Goal: Task Accomplishment & Management: Complete application form

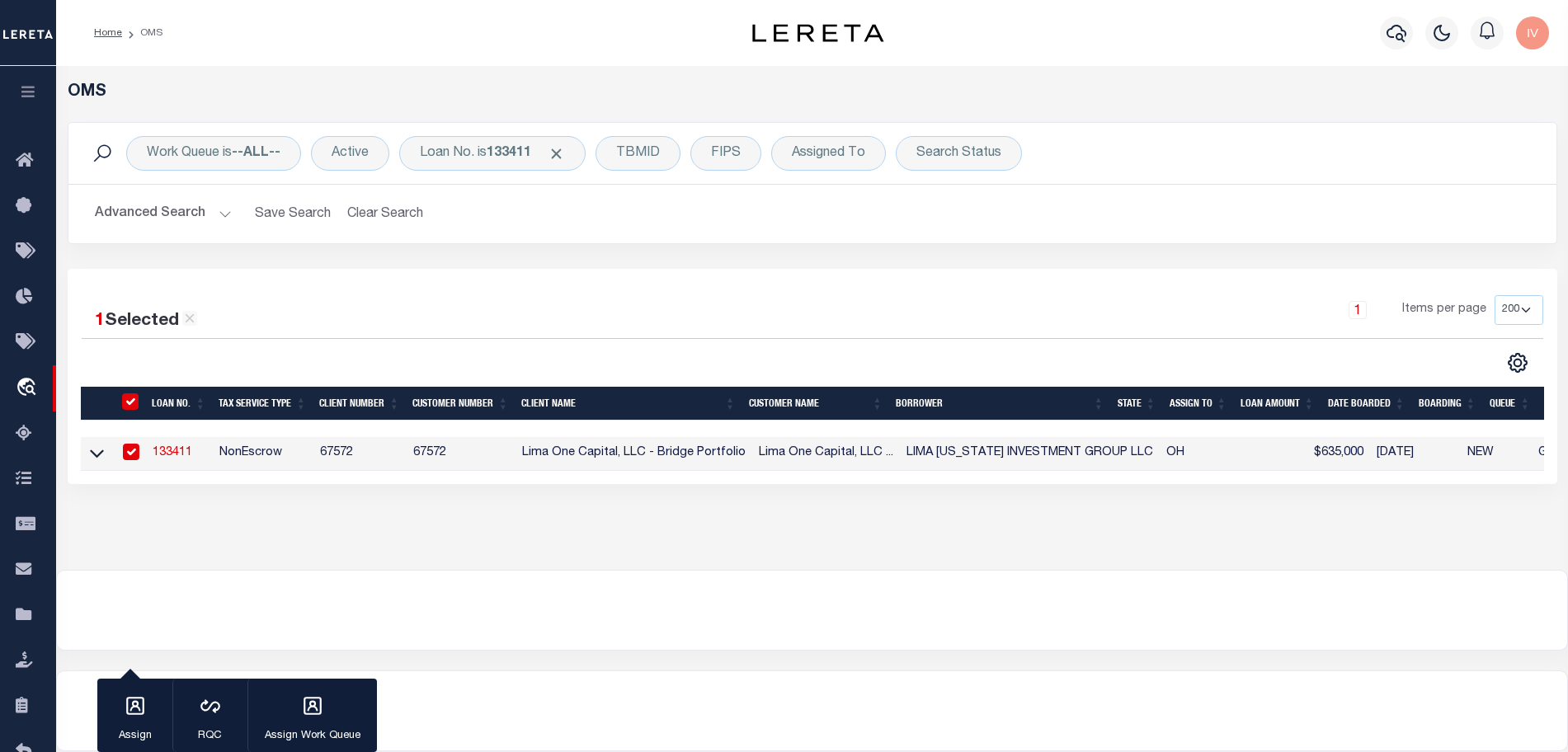
select select "200"
select select "NonEscrow"
click at [486, 151] on div "Loan No. is 133411" at bounding box center [493, 153] width 186 height 35
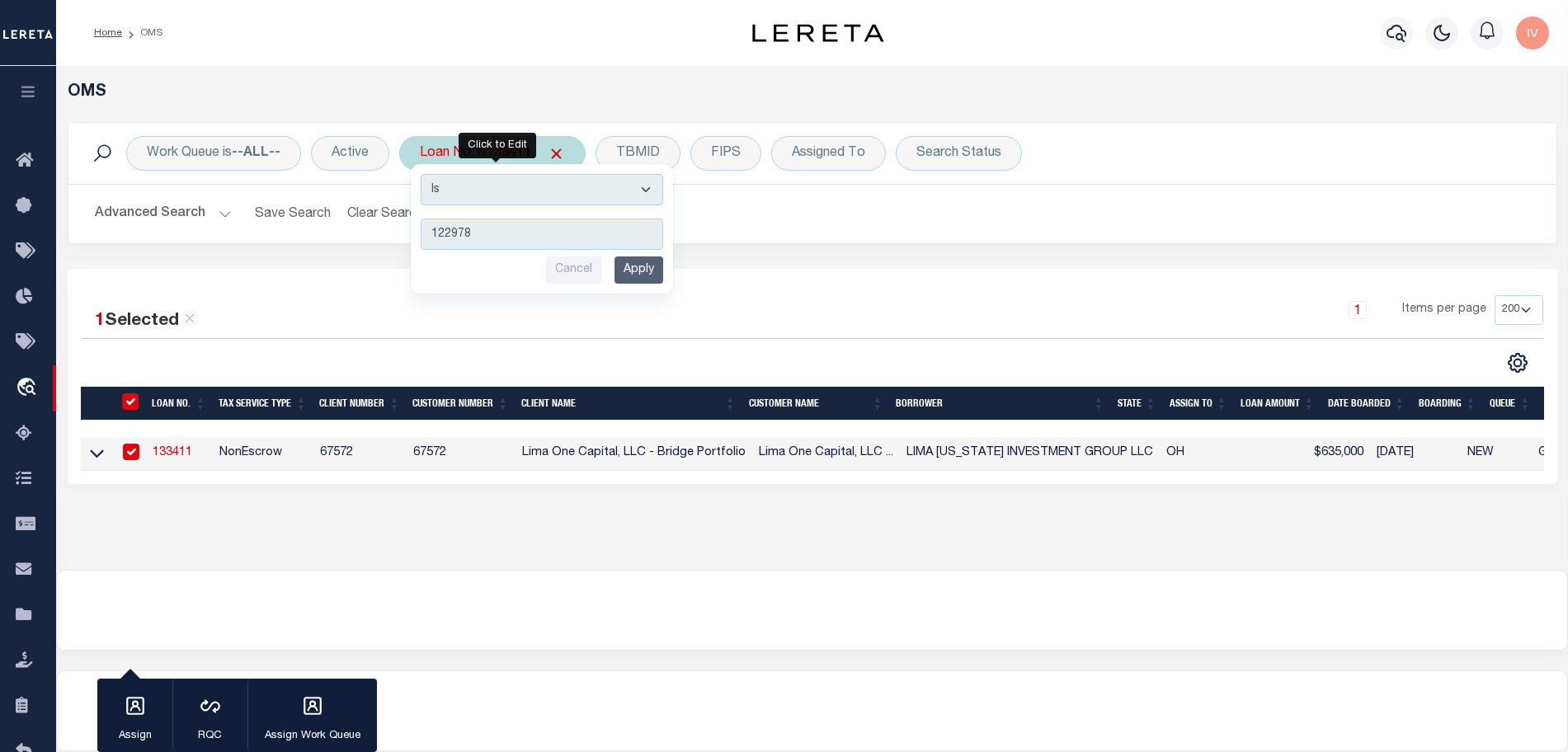
type input "122978"
click at [634, 271] on input "Apply" at bounding box center [639, 270] width 49 height 27
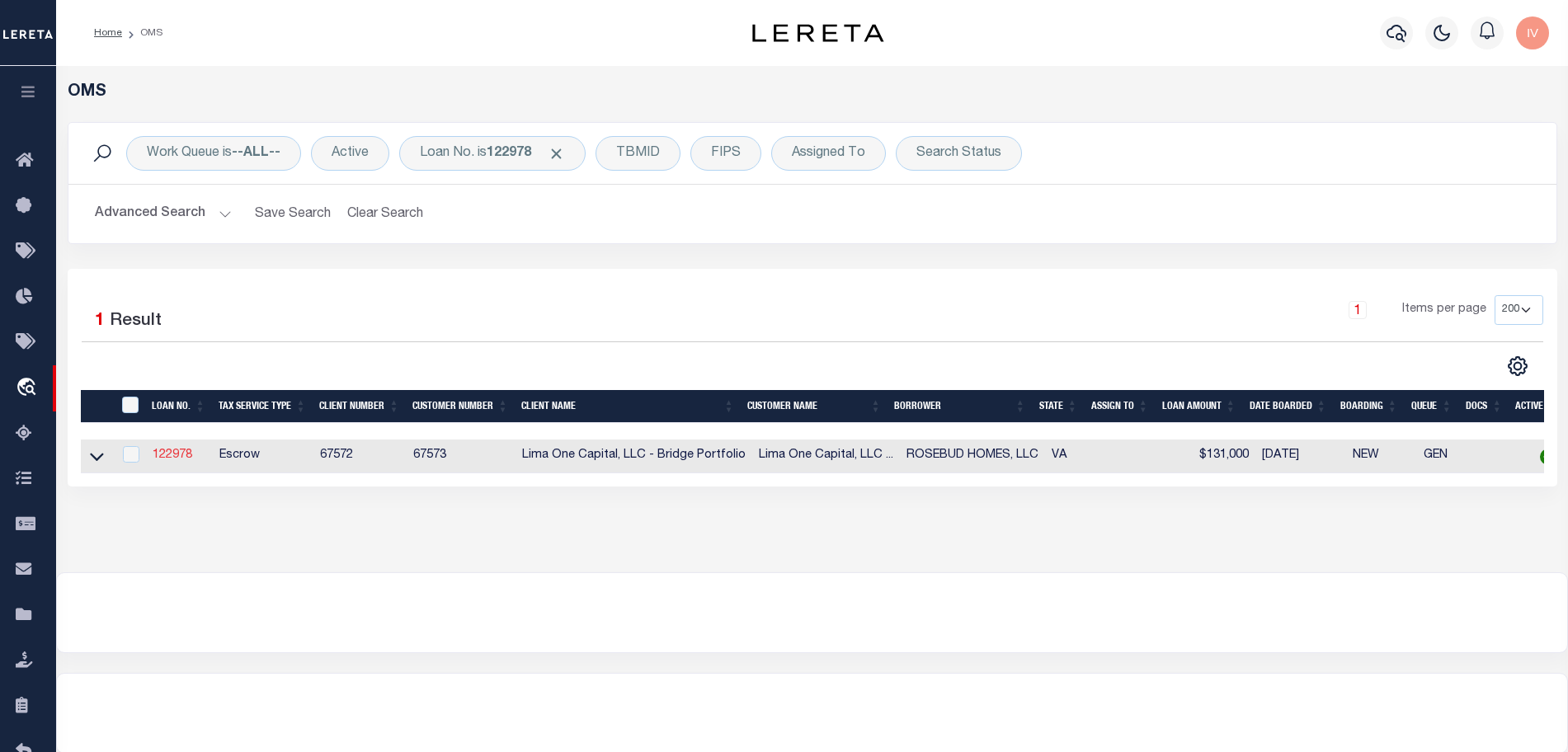
click at [188, 454] on link "122978" at bounding box center [172, 455] width 40 height 12
type input "122978"
type input "ROSEBUD HOMES, LLC"
select select
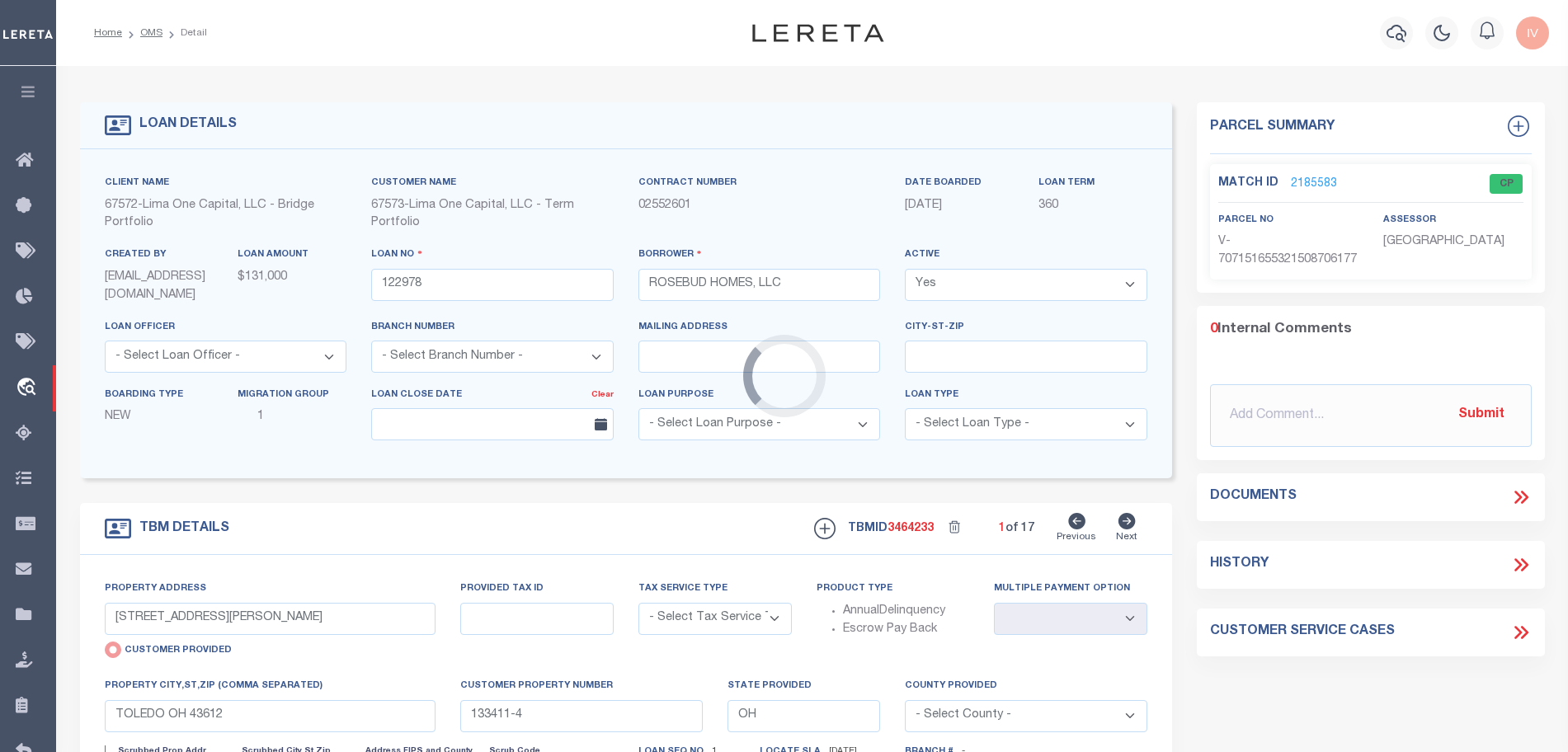
type input "152 SEABOARD STREET"
select select "Escrow"
select select
type input "PETERSBURG VA 23803"
type input "122978-1"
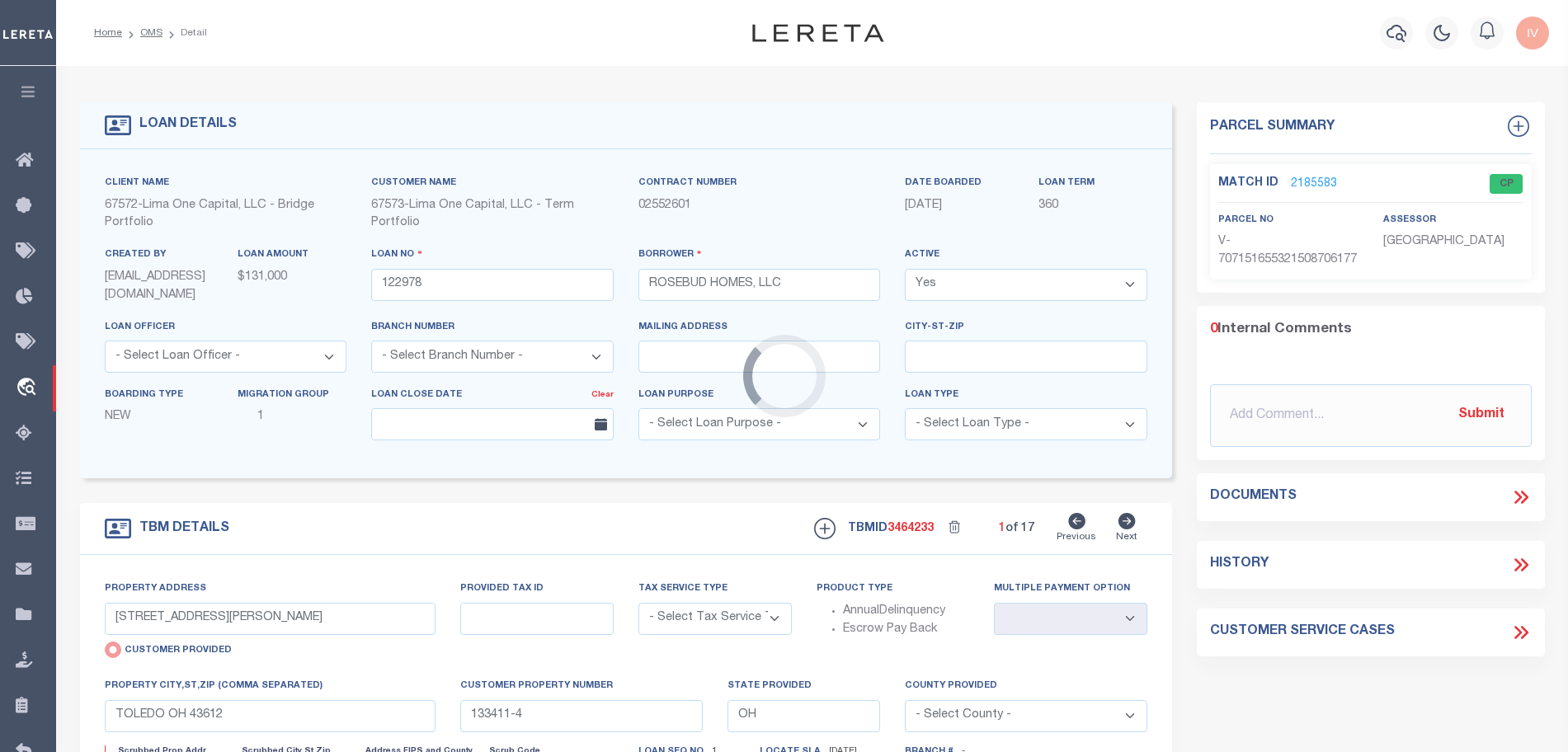
type input "VA"
type textarea "COLLECTOR: ENTITY: PARCEL: 48010003"
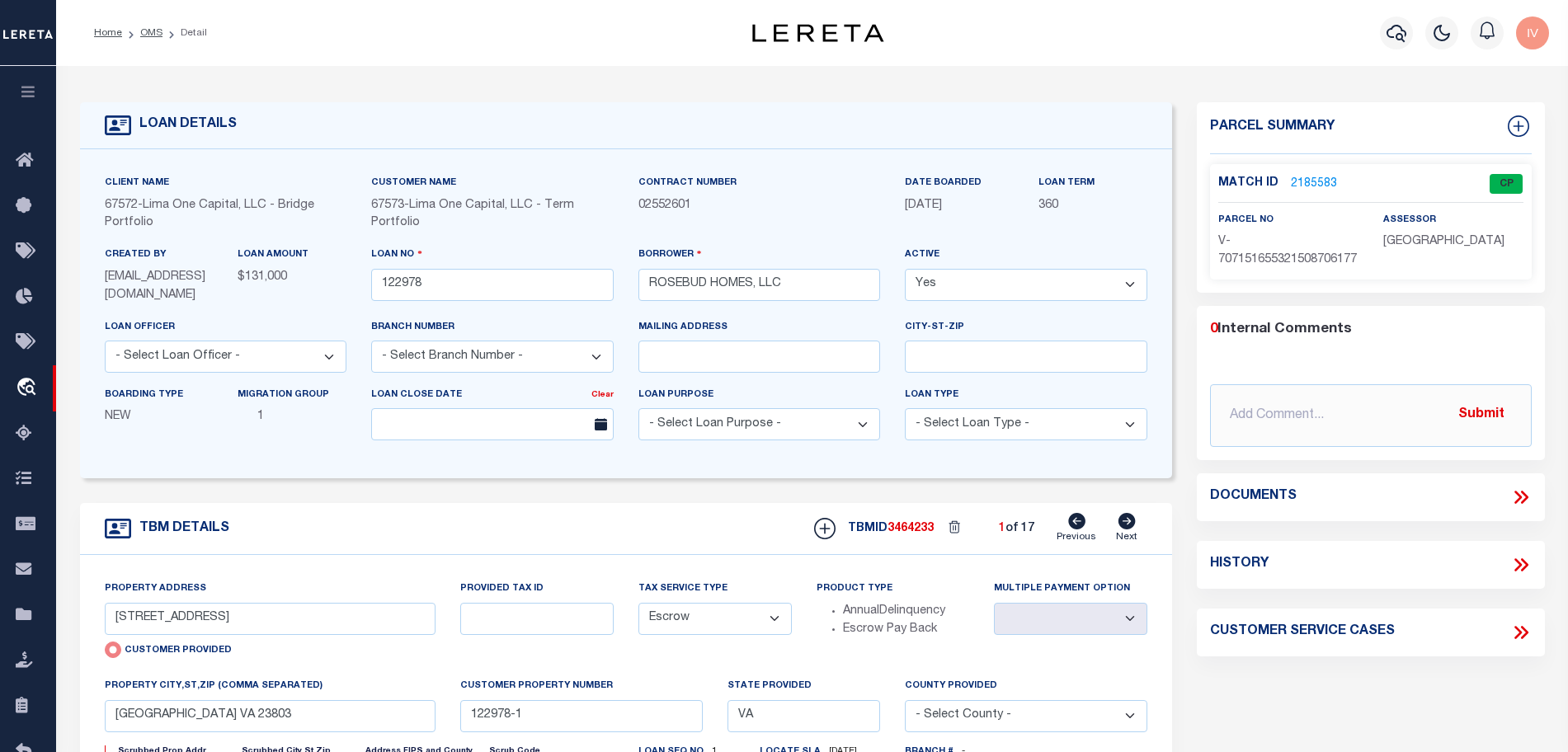
click at [1336, 168] on div "Match ID 2185583 CP parcel no assessor" at bounding box center [1370, 221] width 322 height 115
click at [1321, 182] on link "2185583" at bounding box center [1314, 184] width 46 height 18
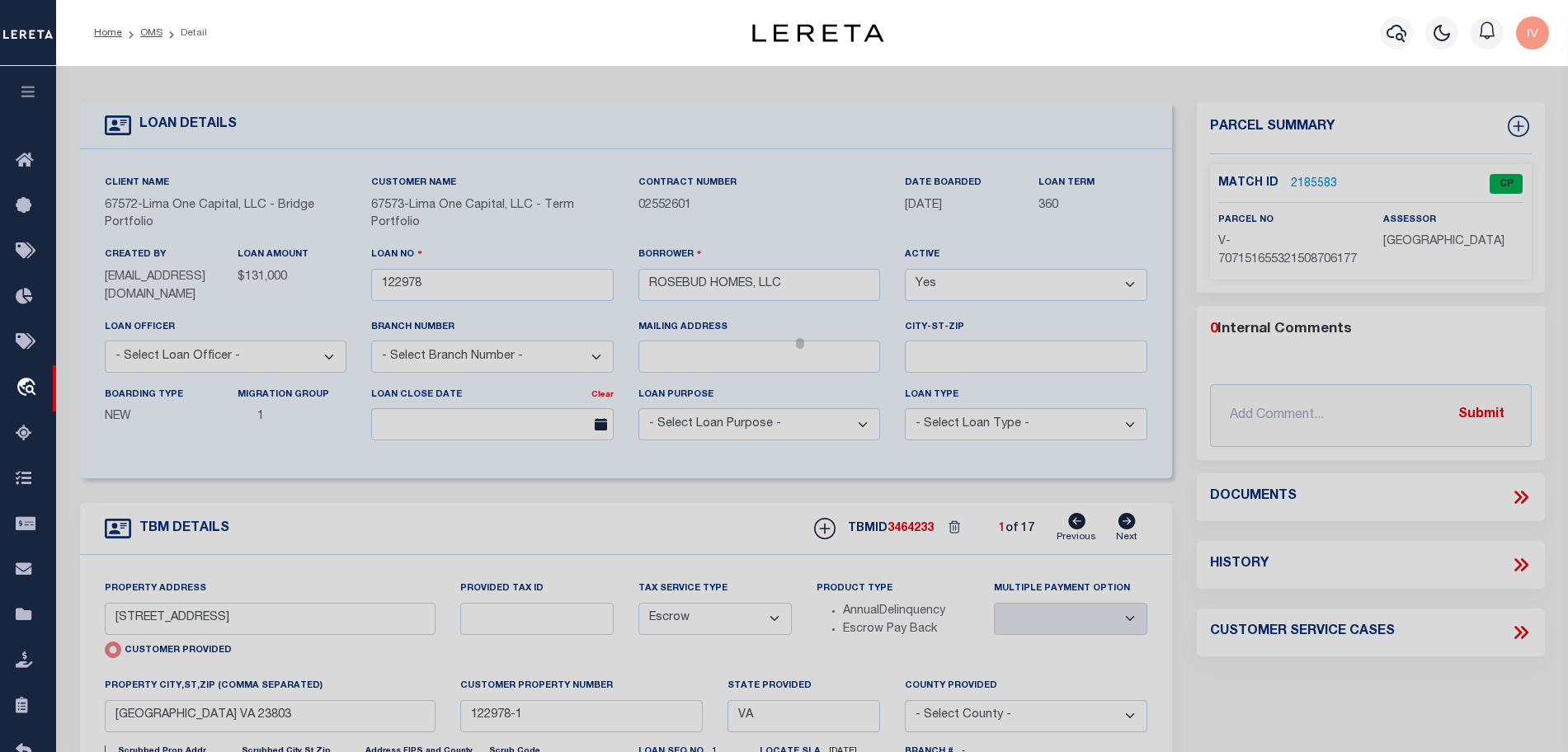
select select "AS"
select select
checkbox input "false"
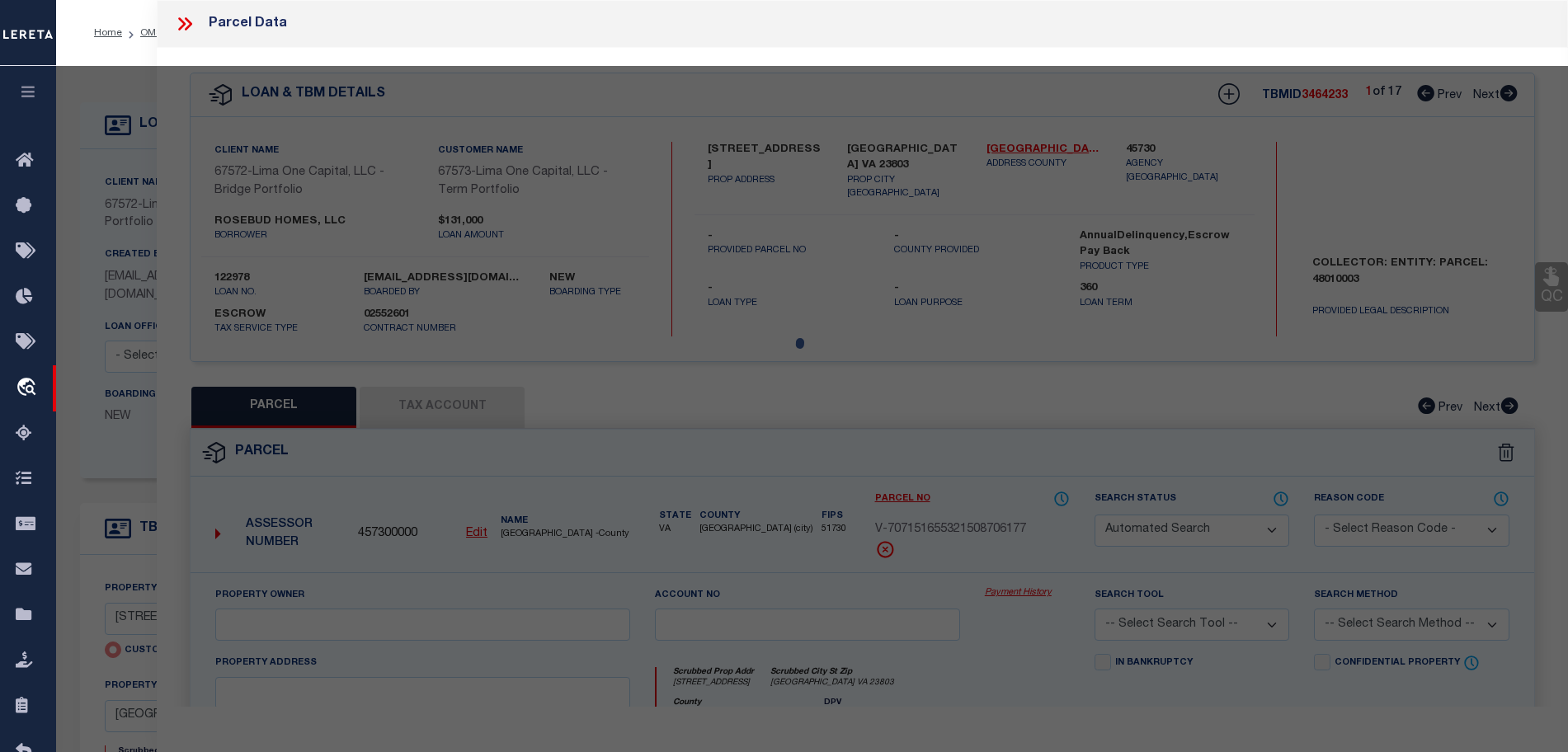
select select "CP"
select select "AGW"
select select
type input "152 SEABOARD STREET"
type input "PETERSBURG VA 23803"
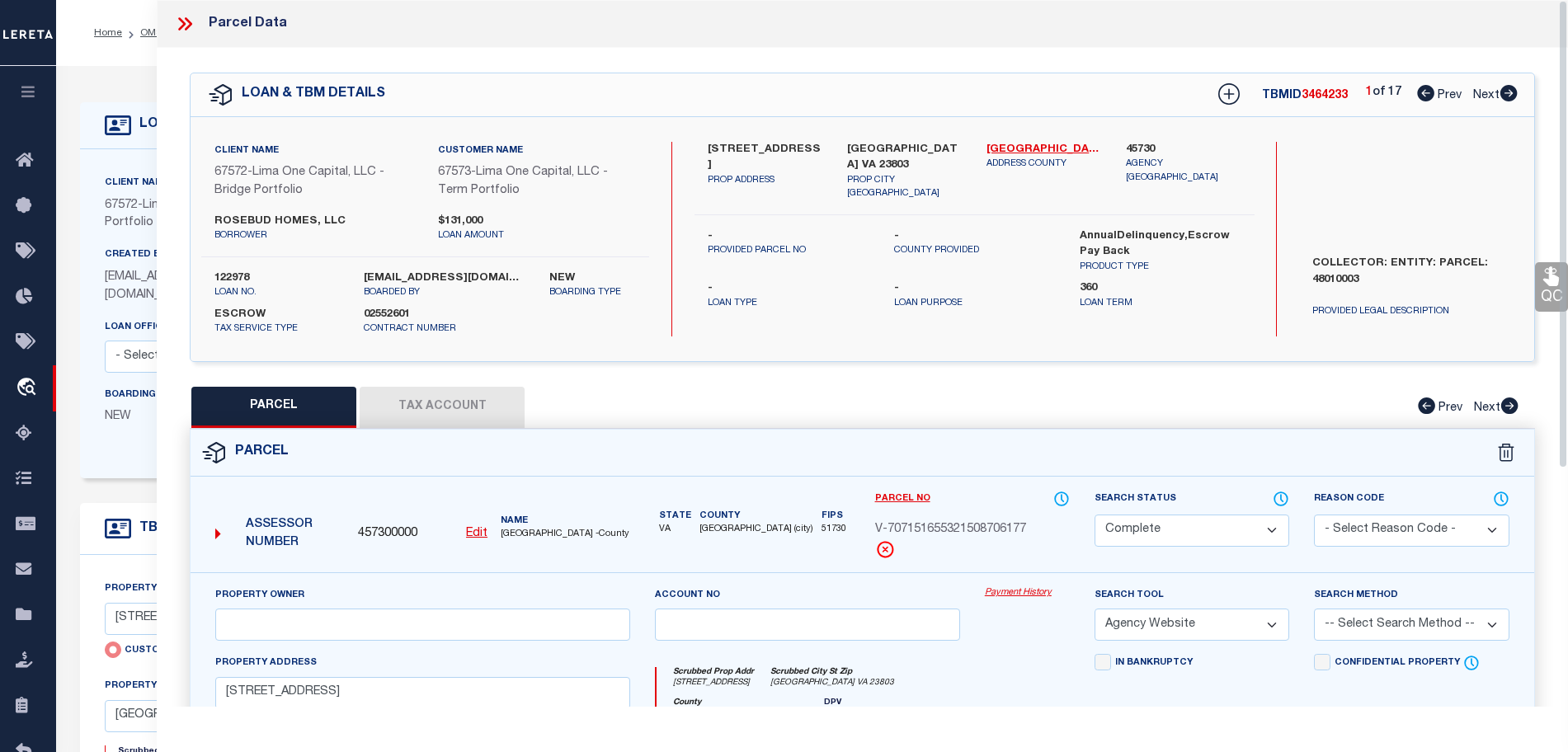
click at [1331, 396] on div "PARCEL Tax Account Prev Next" at bounding box center [862, 407] width 1346 height 42
click at [150, 33] on link "OMS" at bounding box center [151, 33] width 22 height 10
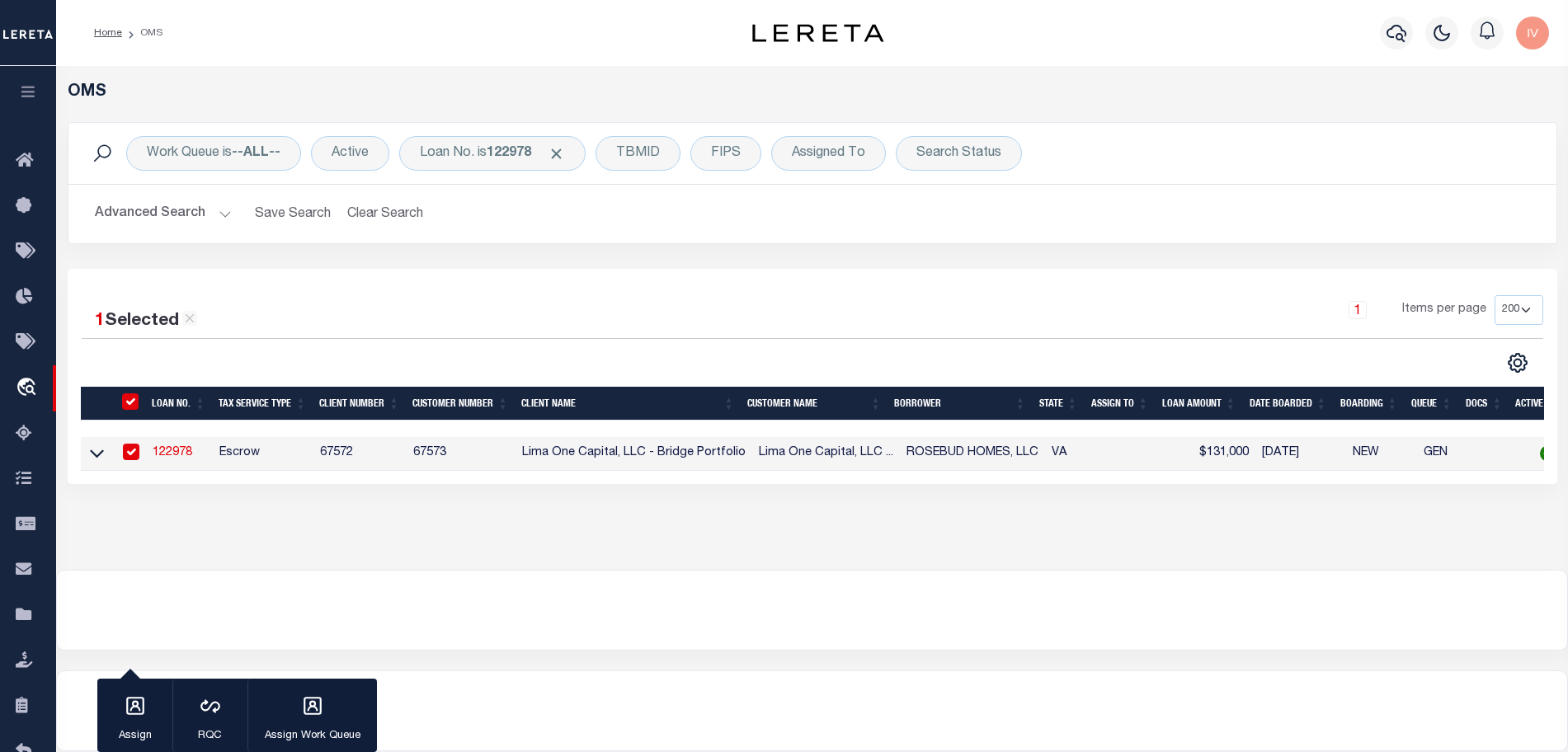
click at [1294, 553] on div "OMS Work Queue is --ALL-- Active Loan No. is 122978 TBMID FIPS Assigned To Sear…" at bounding box center [811, 318] width 1512 height 504
click at [512, 159] on b "122978" at bounding box center [508, 153] width 44 height 13
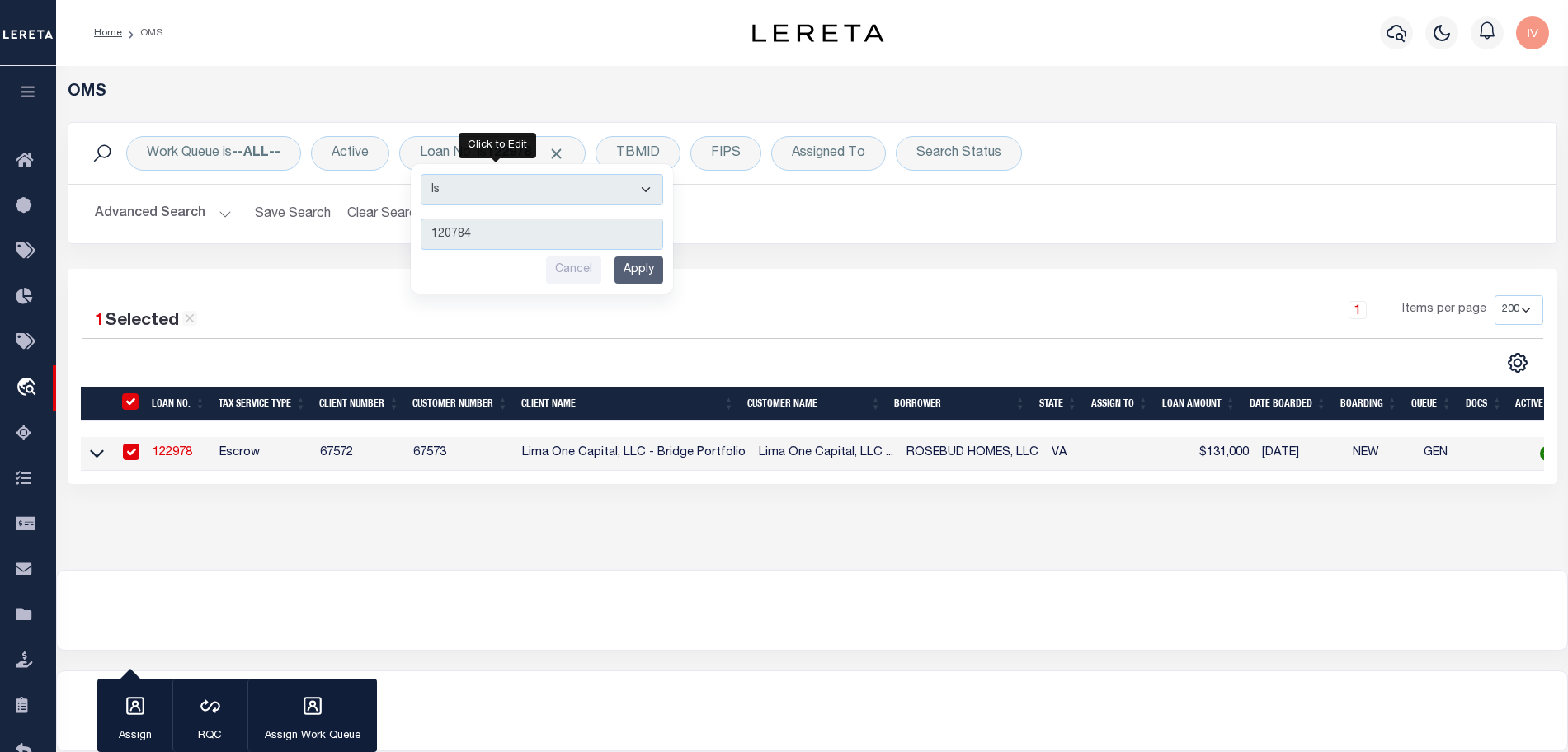
type input "120784"
click at [625, 265] on input "Apply" at bounding box center [639, 270] width 49 height 27
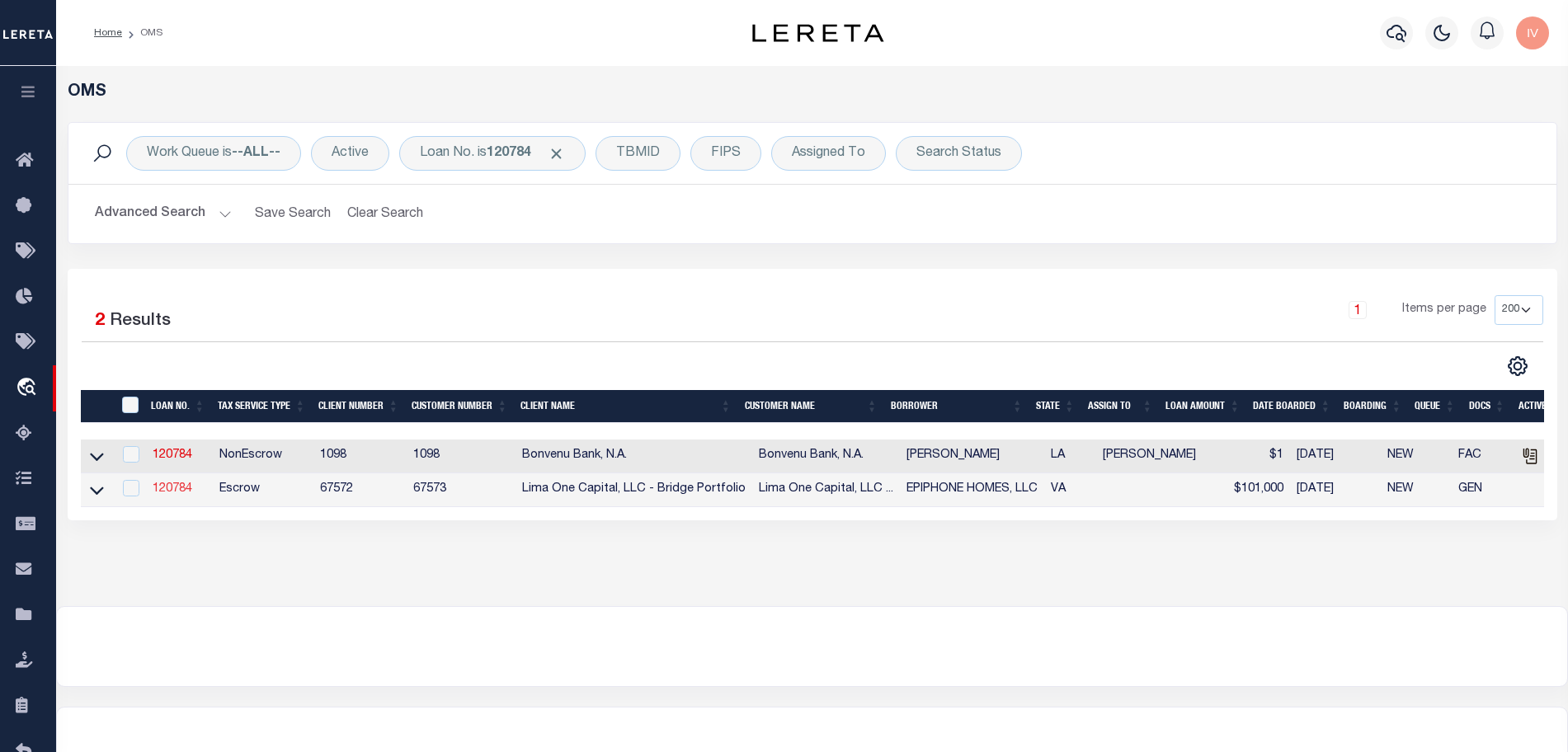
click at [173, 489] on link "120784" at bounding box center [172, 489] width 40 height 12
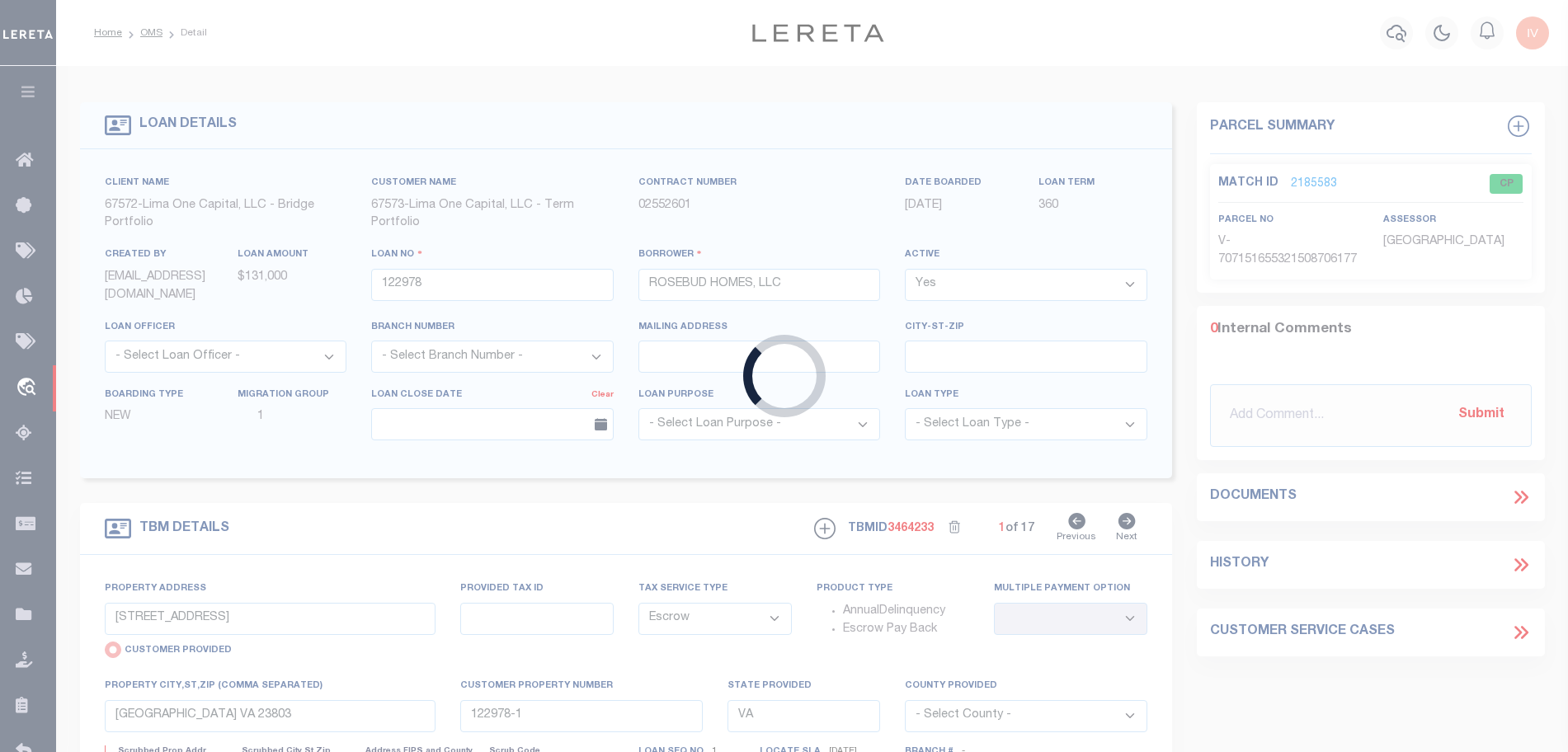
type input "120784"
type input "EPIPHONE HOMES, LLC"
select select
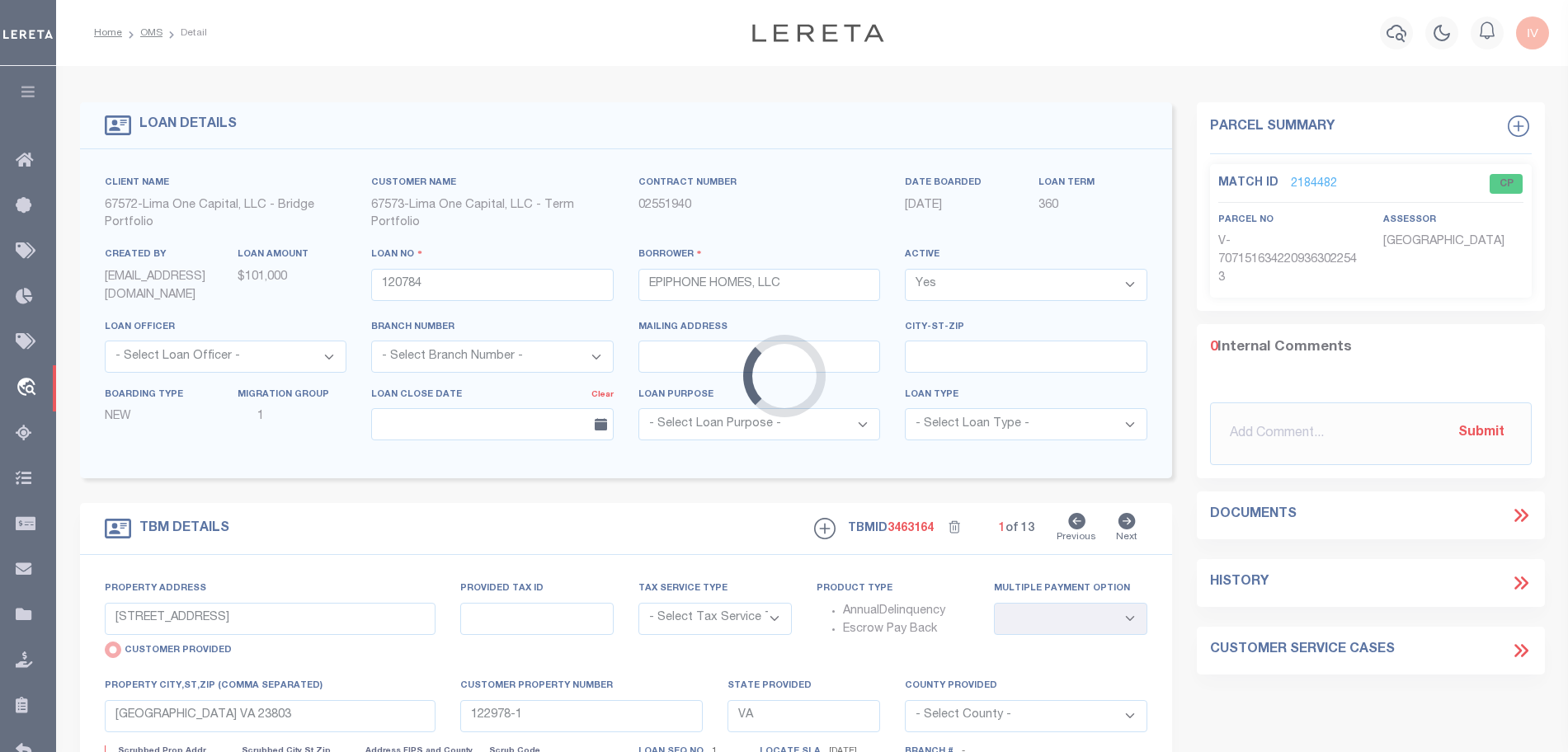
type input "3000 ROANOKE AVENUE"
select select "Escrow"
select select
type input "NEWPORT NEWS VA 23607"
type input "120784-1"
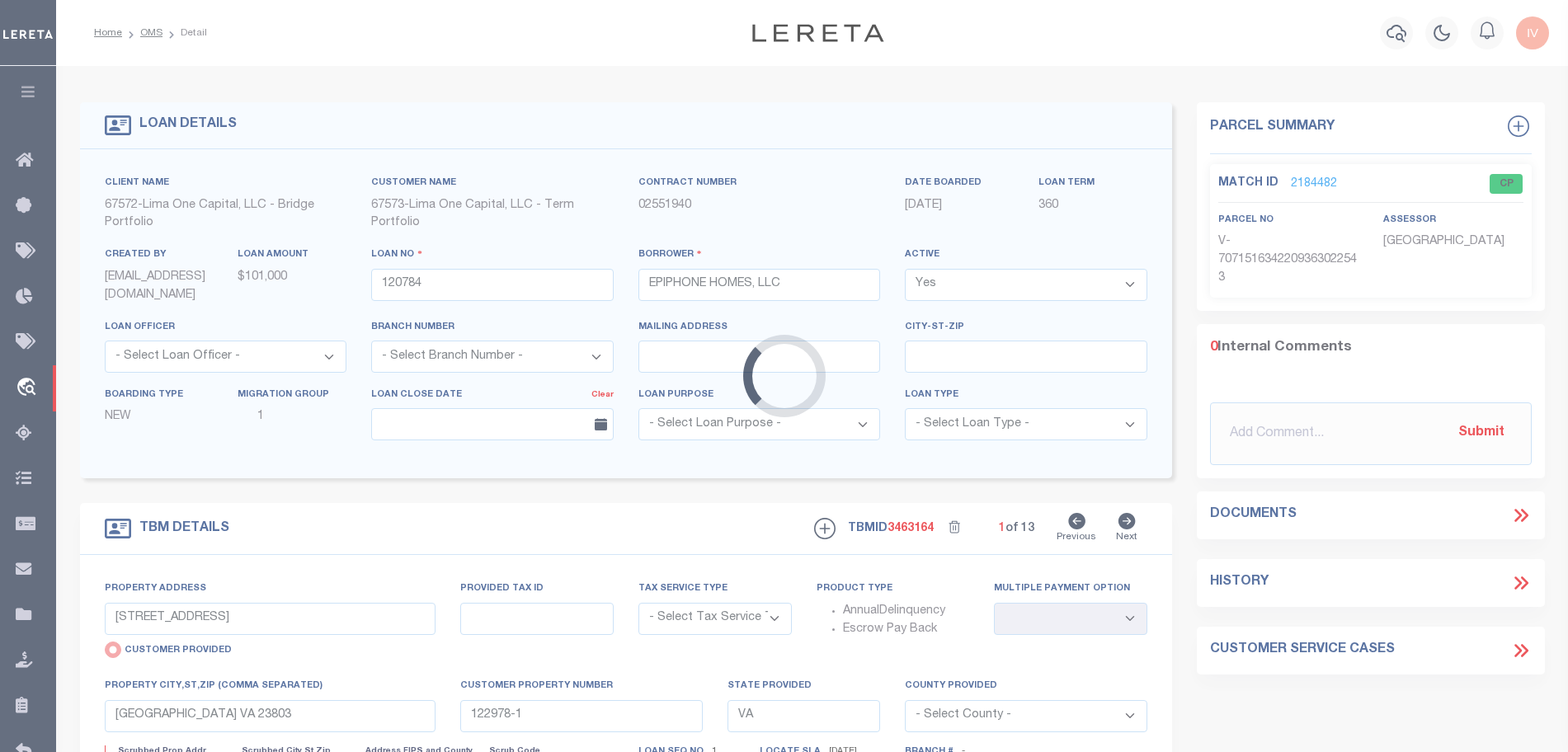
type textarea "COLLECTOR: ENTITY: PARCEL: 301030264"
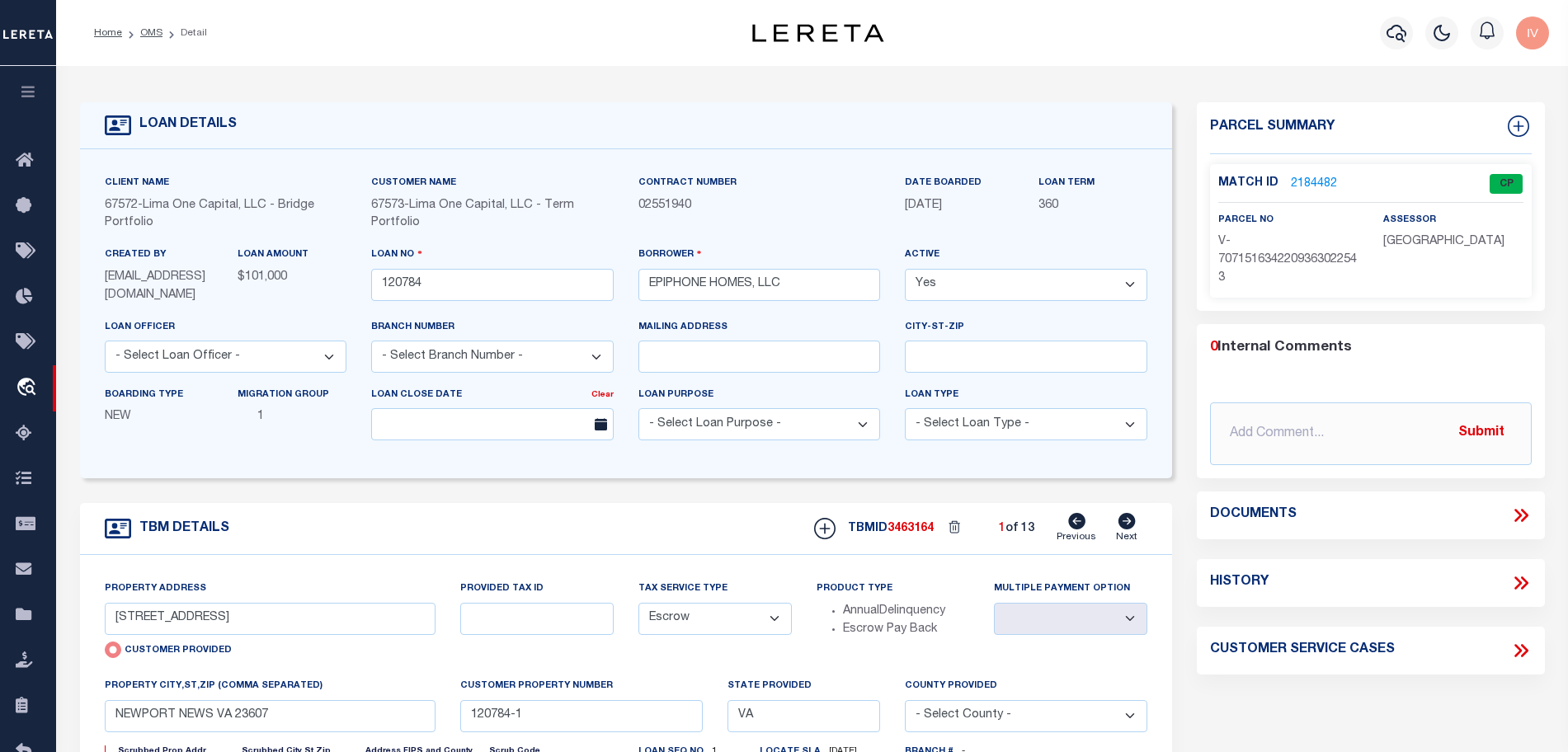
click at [1311, 177] on link "2184482" at bounding box center [1314, 184] width 46 height 18
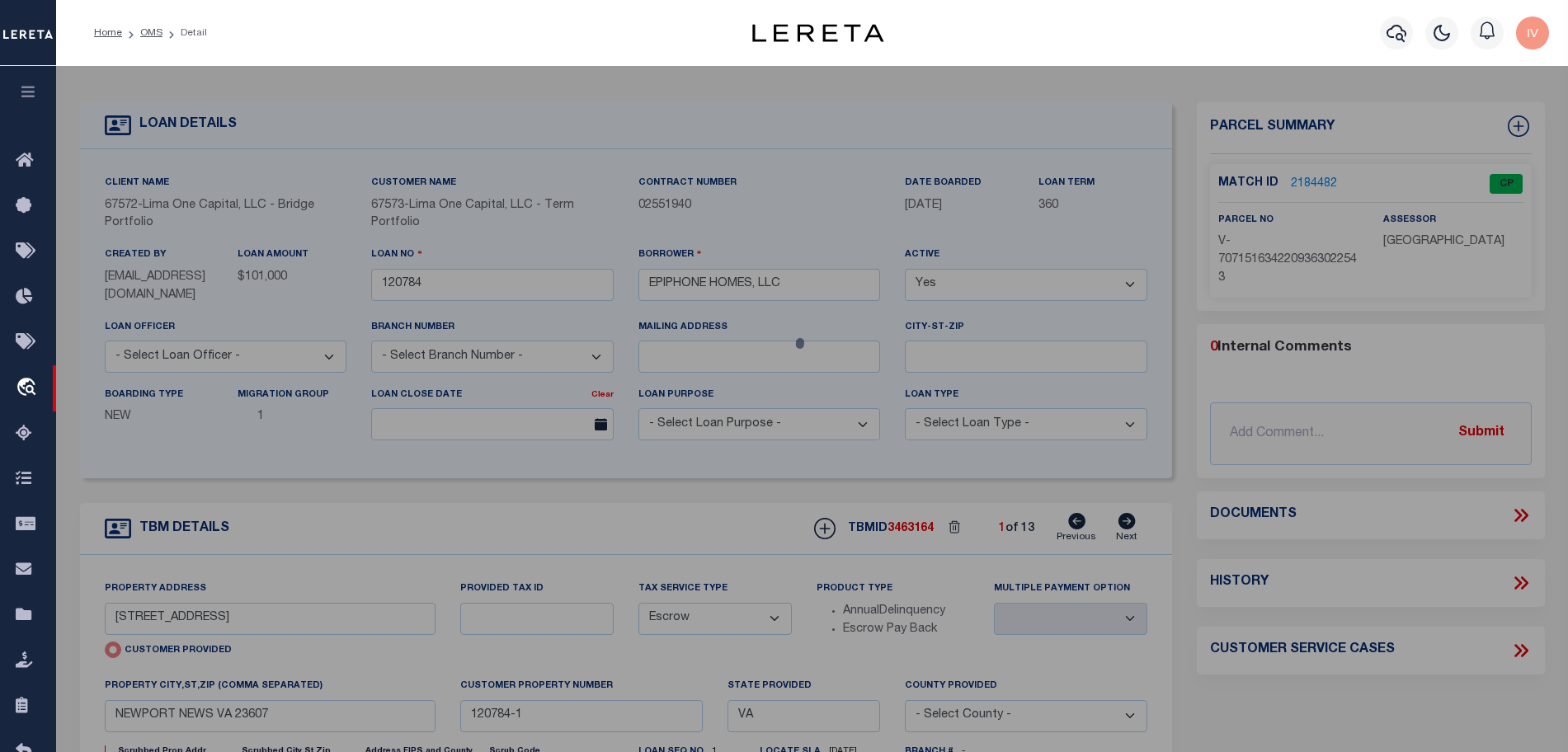
select select "AS"
select select
checkbox input "false"
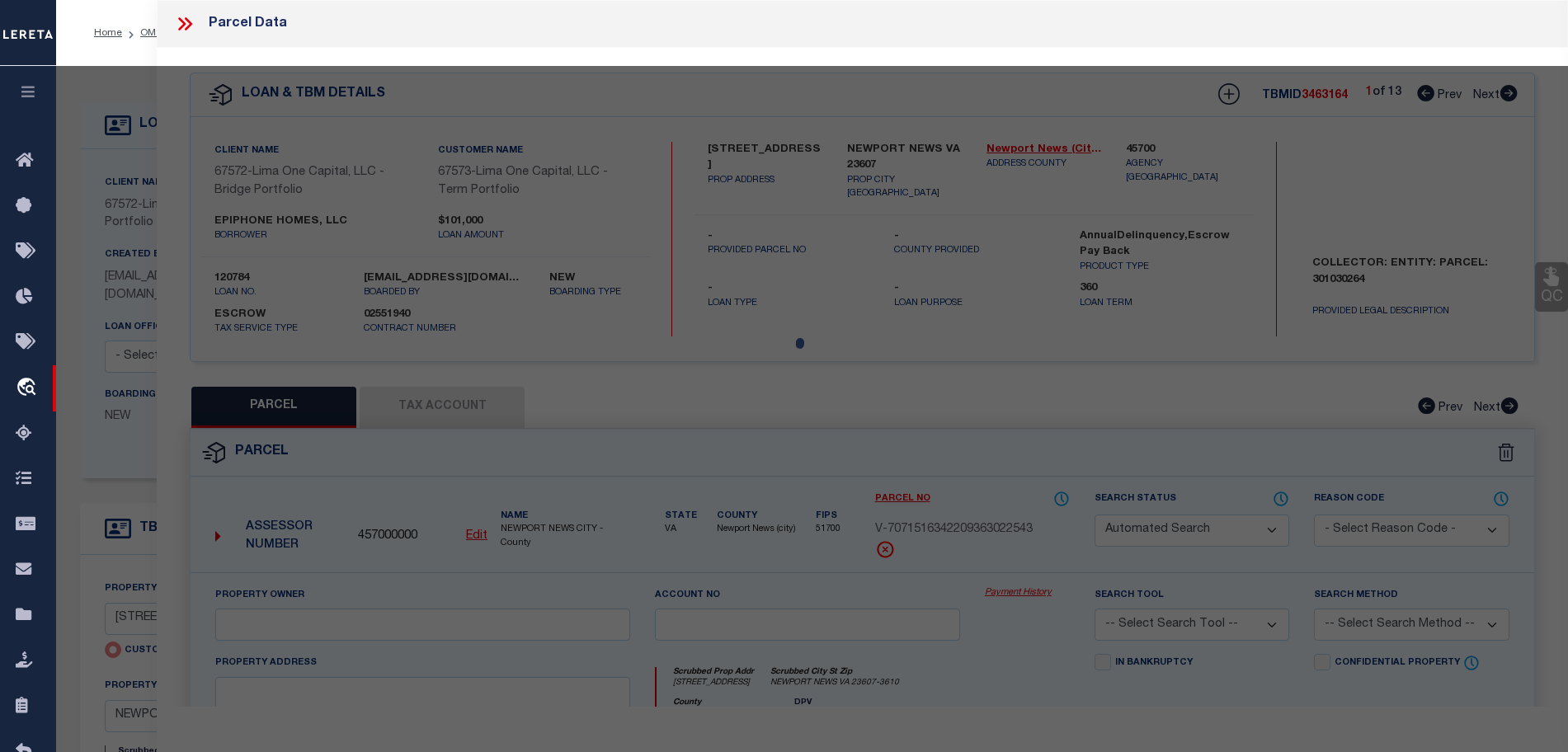
select select "CP"
select select "AGW"
select select
type input "3000 ROANOKE AVENUE"
type input "NEWPORT NEWS VA 23607"
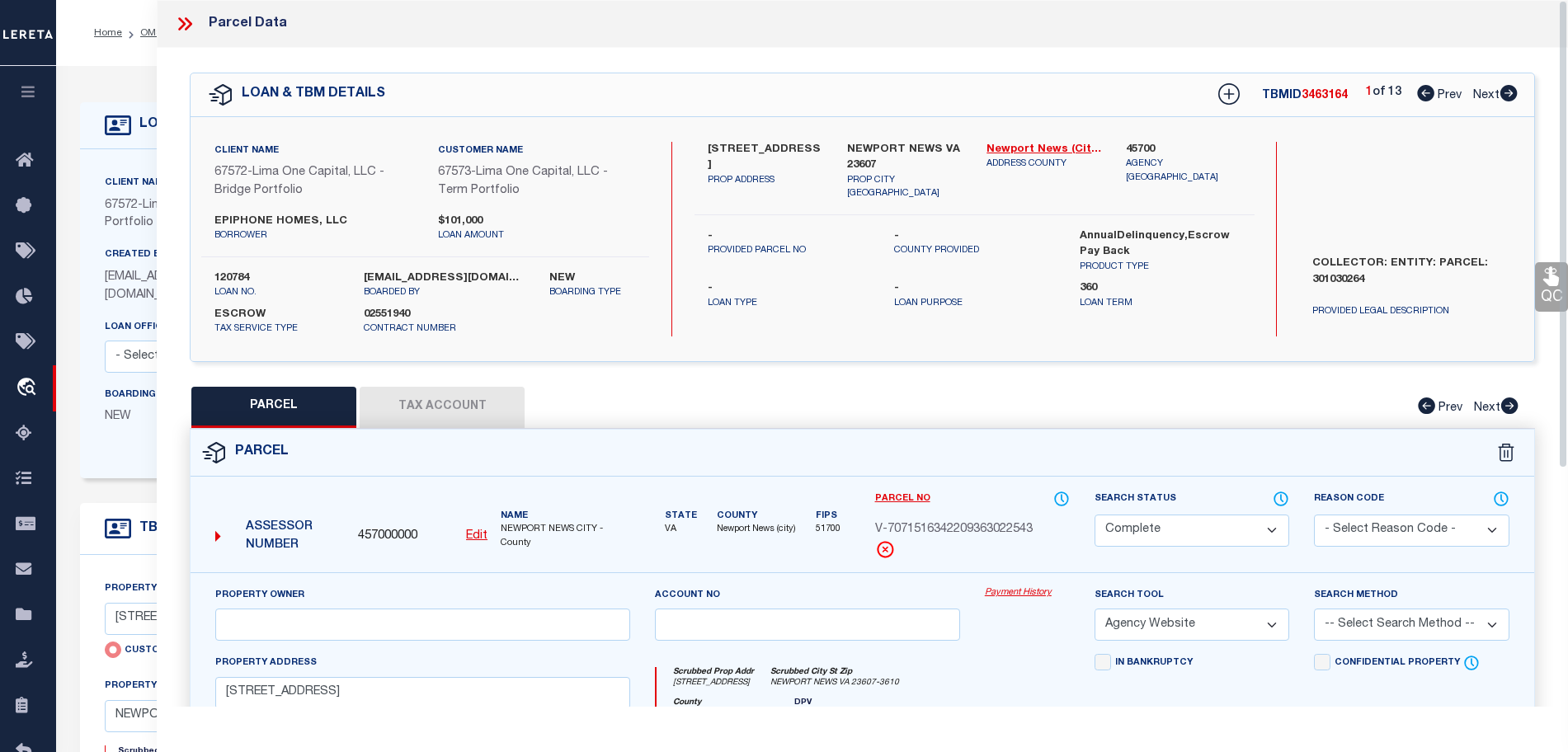
click at [1507, 92] on icon at bounding box center [1510, 93] width 18 height 17
select select "AS"
select select
checkbox input "false"
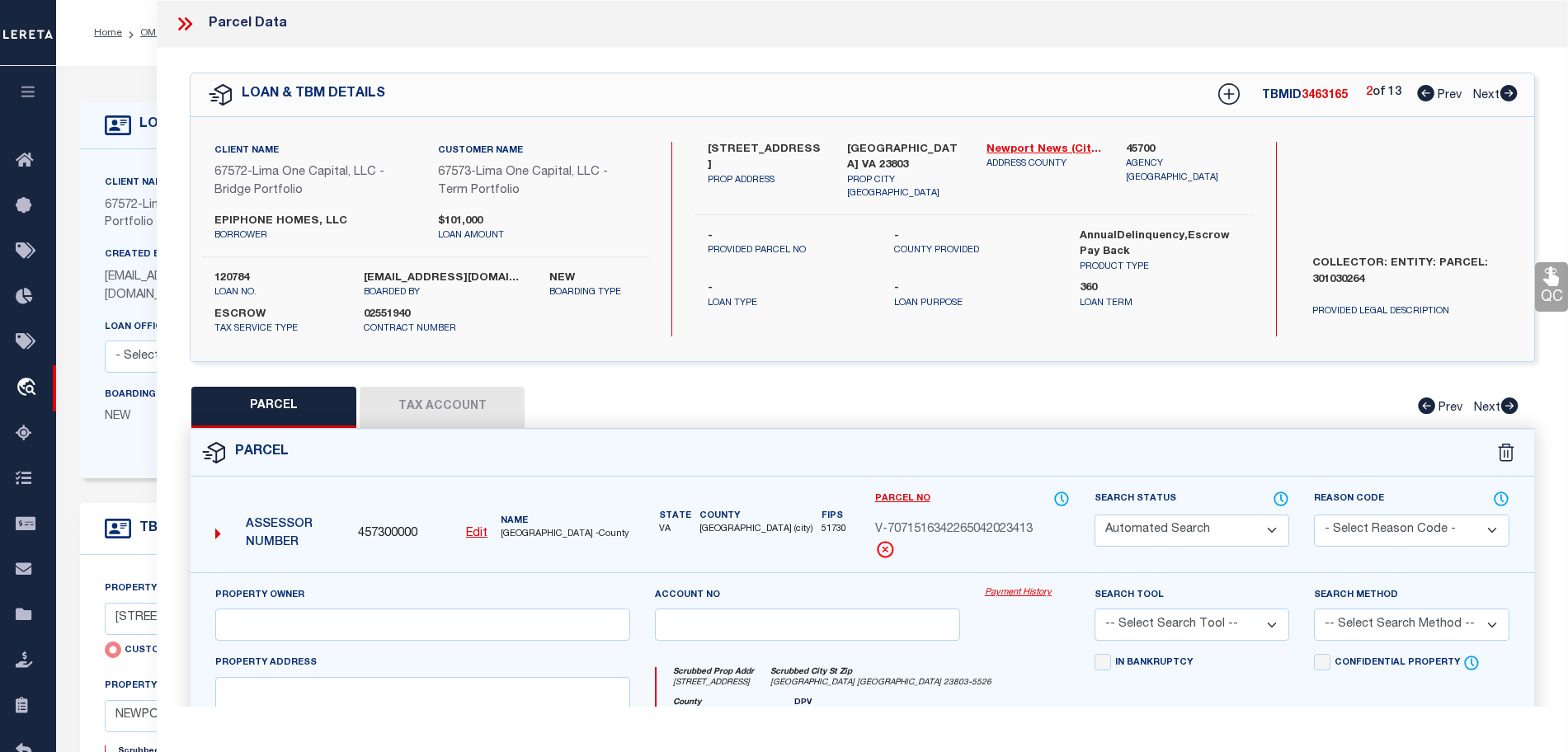
select select "CP"
select select "AGW"
select select
type input "1410 GRANT AVENUE"
type input "PETERSBURG VA 23803"
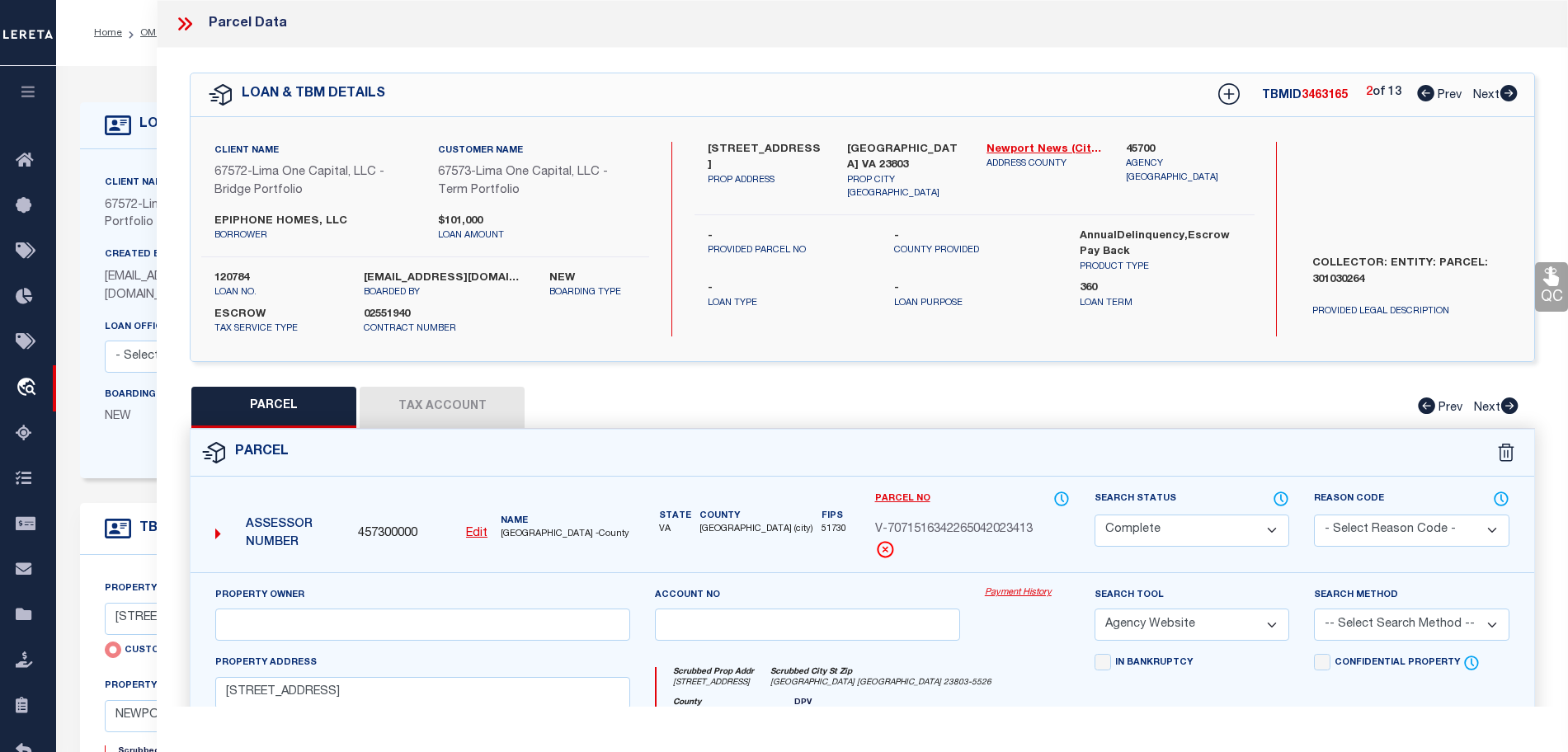
click at [1507, 92] on icon at bounding box center [1510, 93] width 18 height 17
select select "AS"
select select
checkbox input "false"
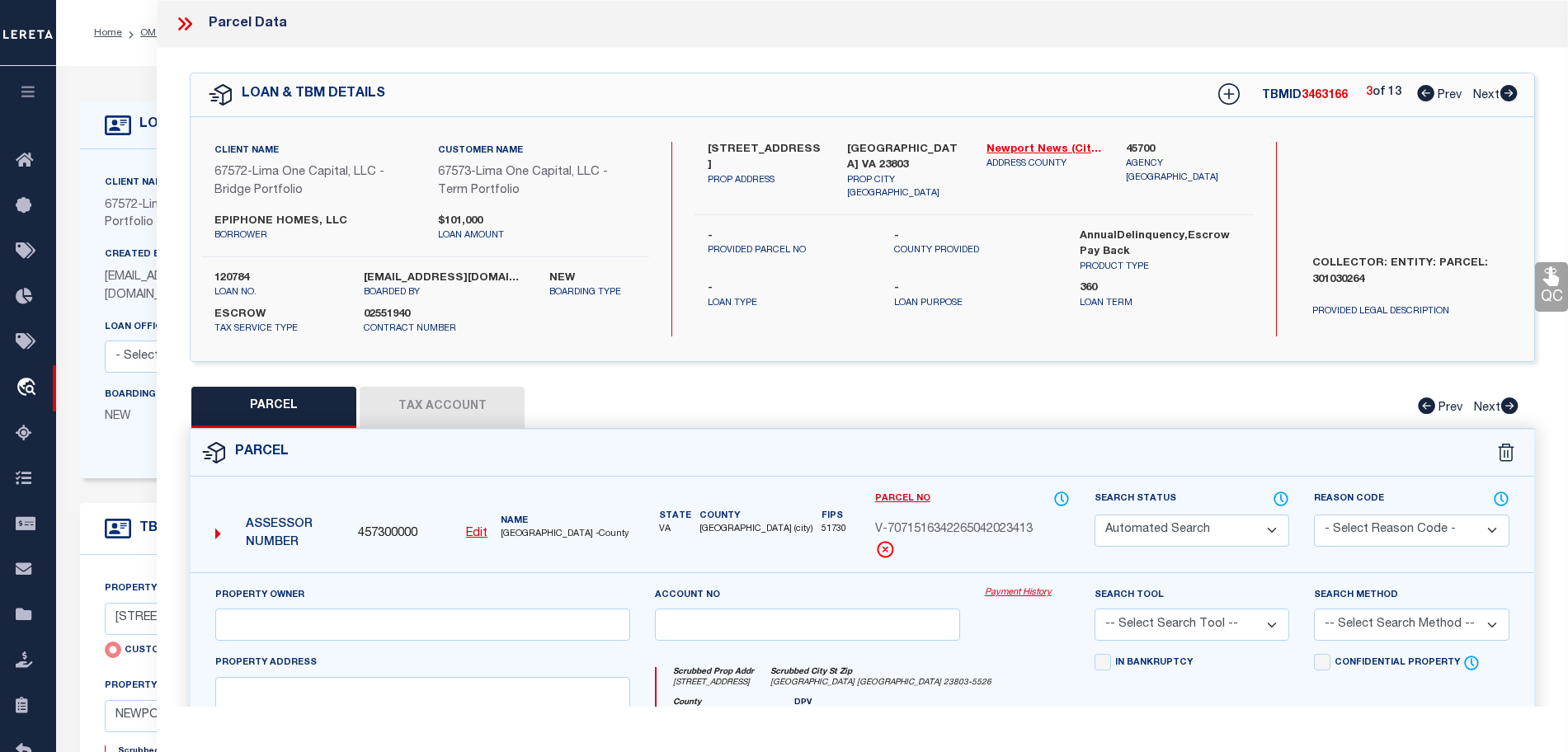
click at [1507, 92] on icon at bounding box center [1510, 93] width 18 height 17
select select "CP"
select select "AGW"
select select
type input "124 EAST VIRGINIA AVENUE"
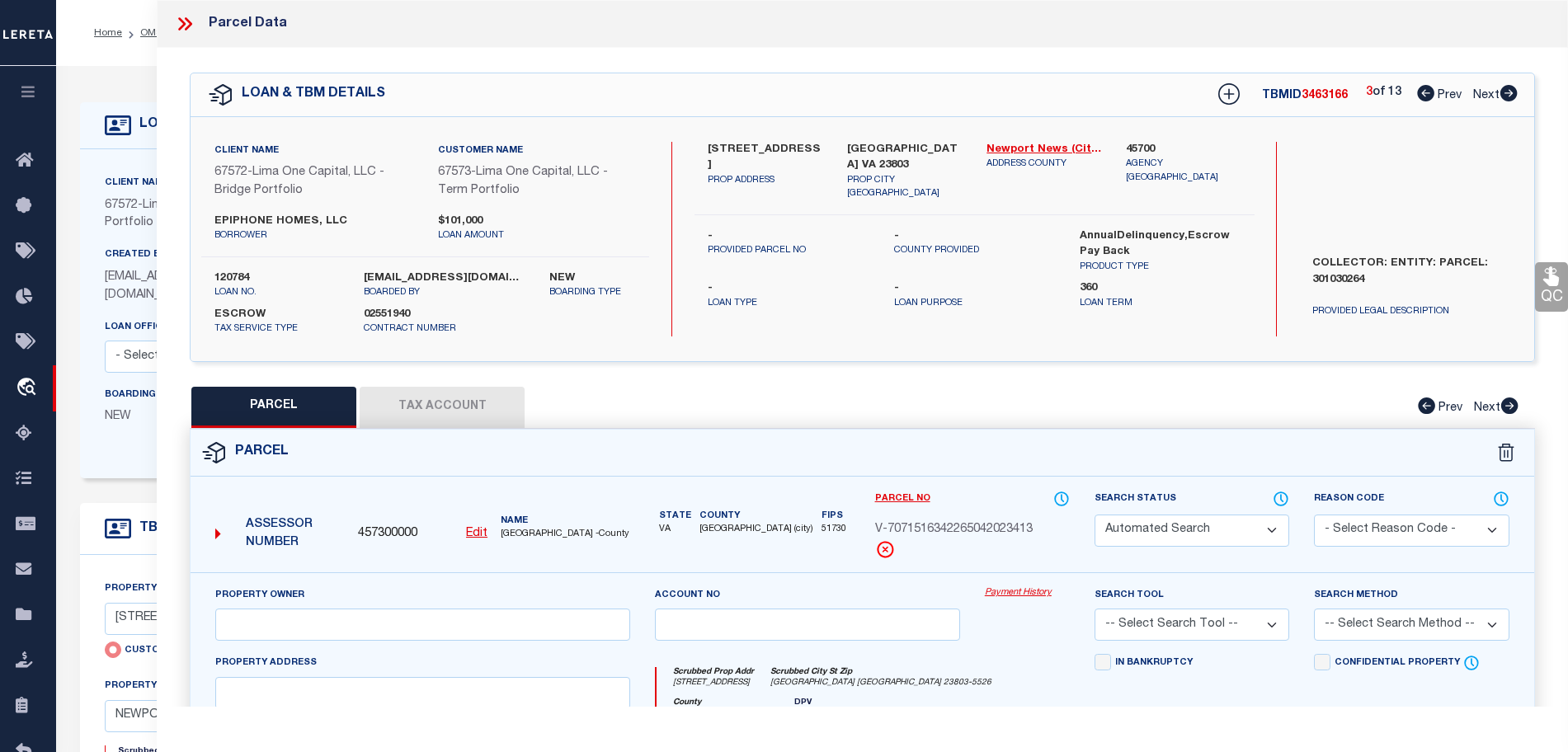
type input "HAMPTON VA 23663"
click at [1507, 92] on icon at bounding box center [1510, 93] width 18 height 17
select select "AS"
select select
checkbox input "false"
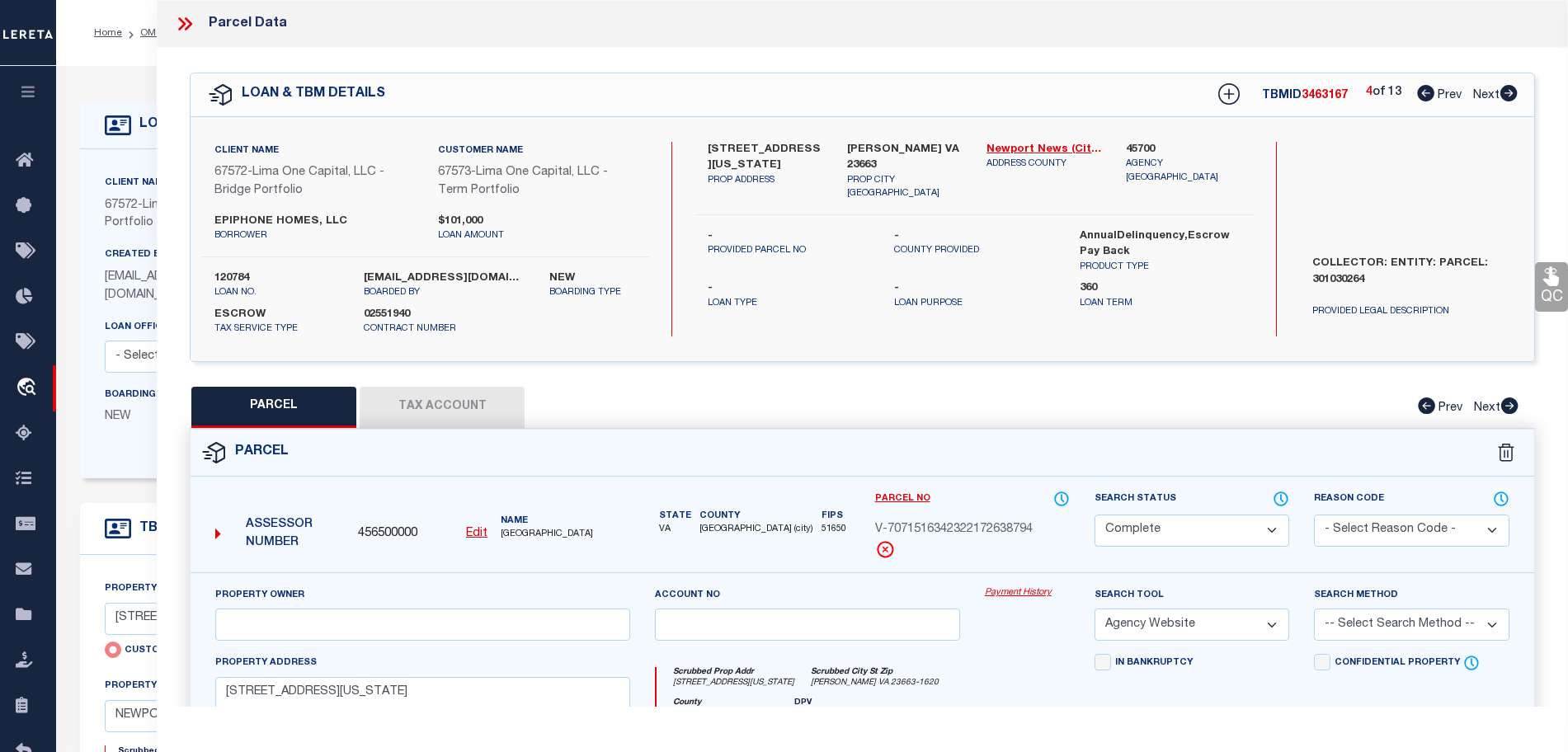
checkbox input "false"
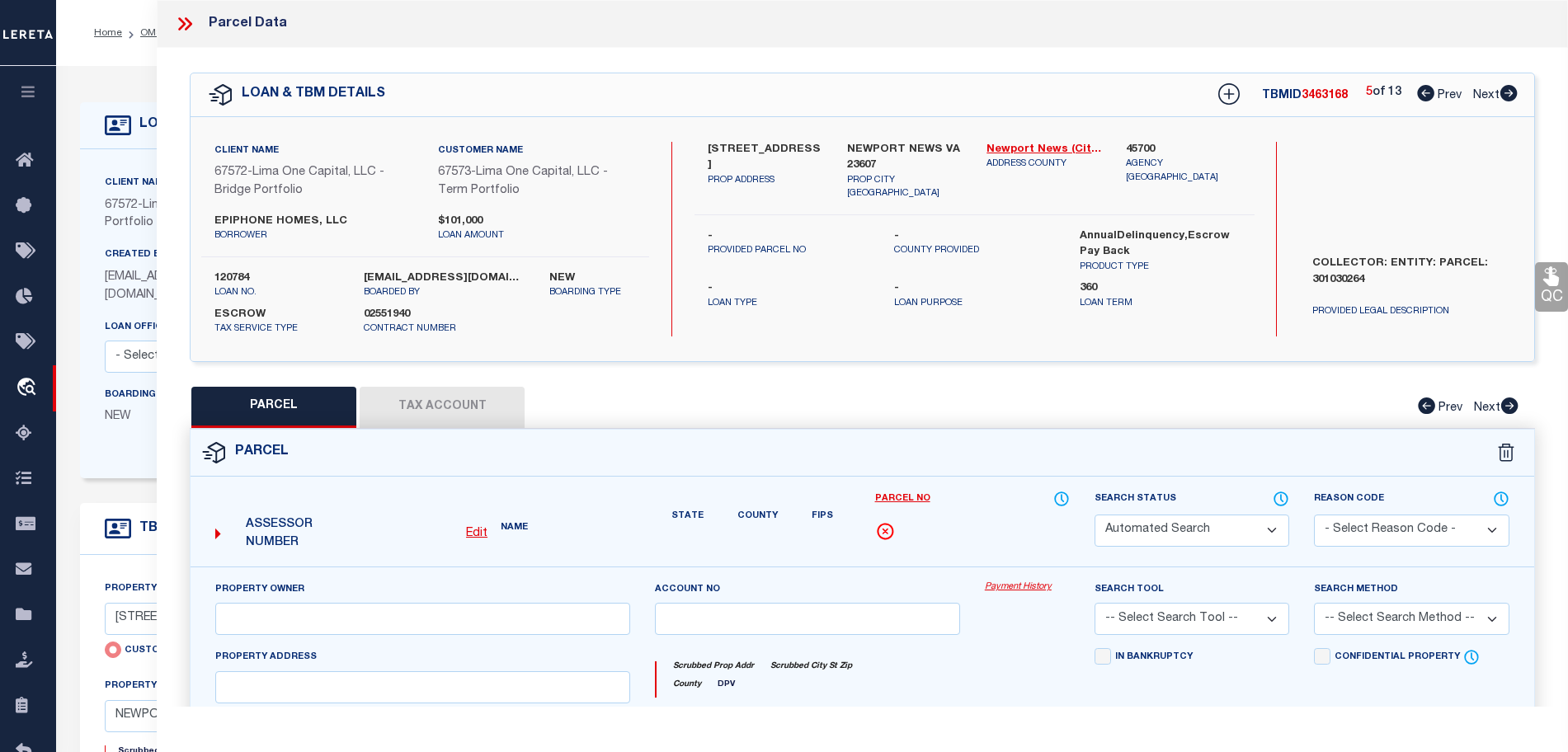
select select "CP"
select select "AGW"
select select
type input "3013 ROANOKE AVENUE"
type input "NEWPORT NEWS VA 23607"
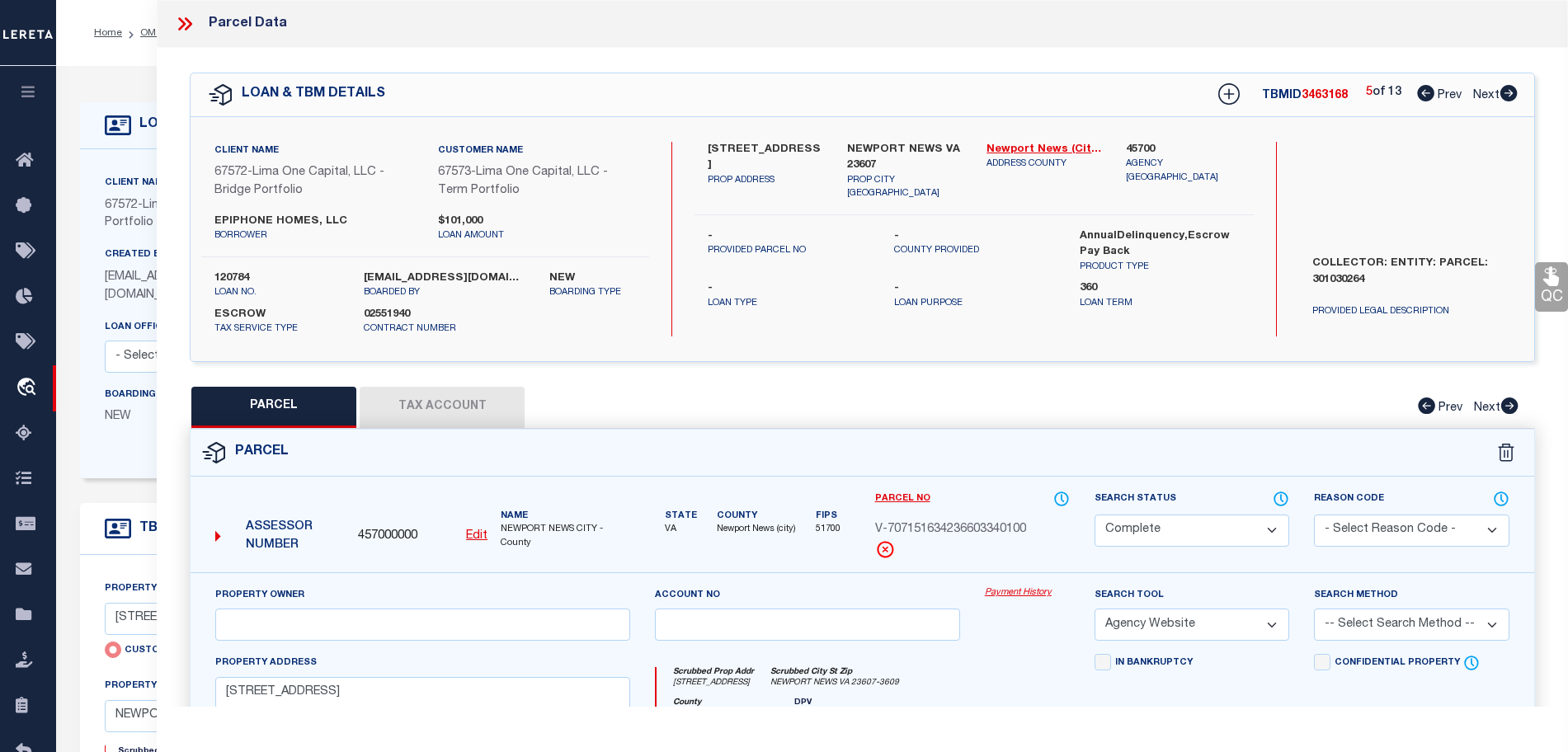
click at [131, 51] on div "Home OMS Detail Profile Sign out" at bounding box center [811, 33] width 1512 height 66
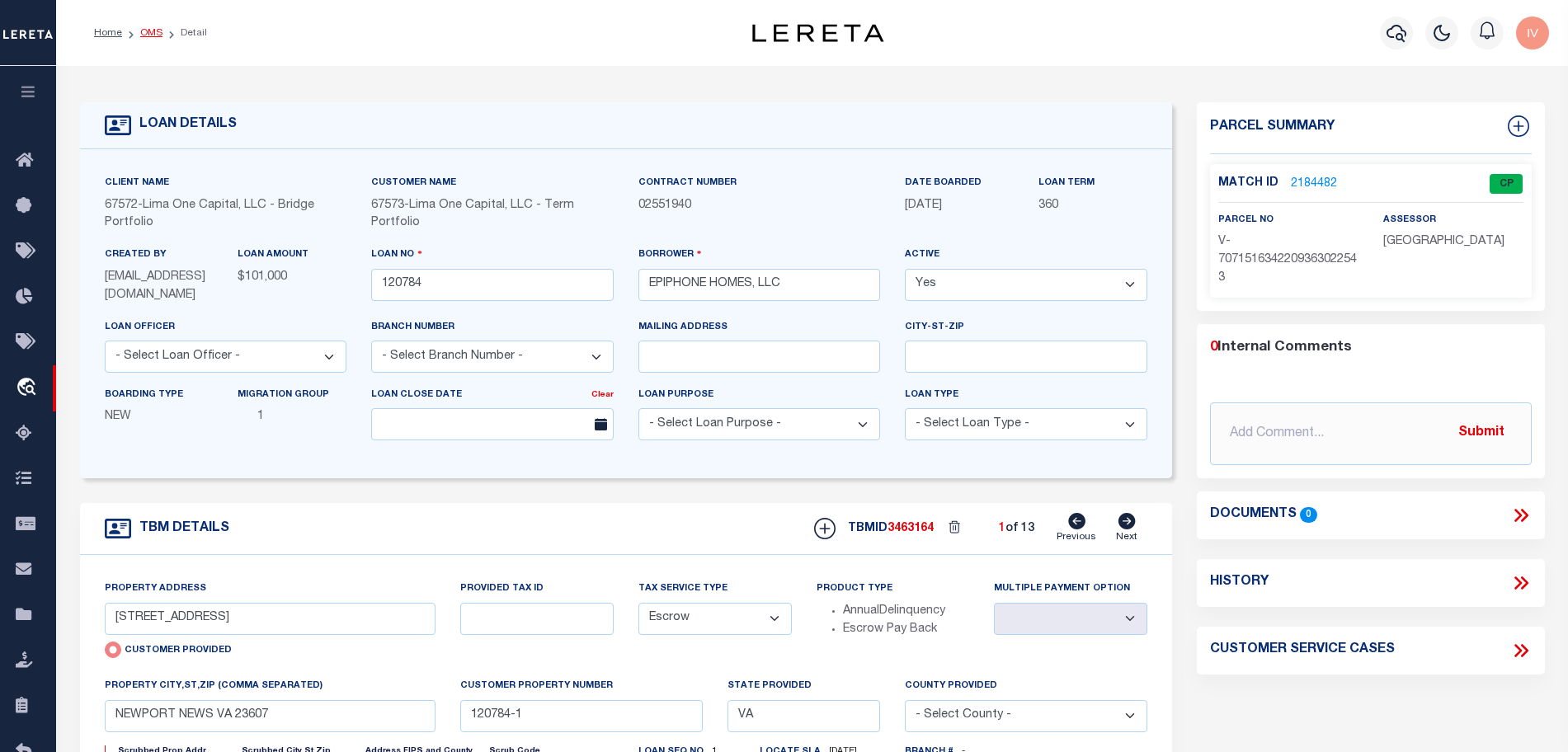
click at [154, 33] on link "OMS" at bounding box center [151, 33] width 22 height 10
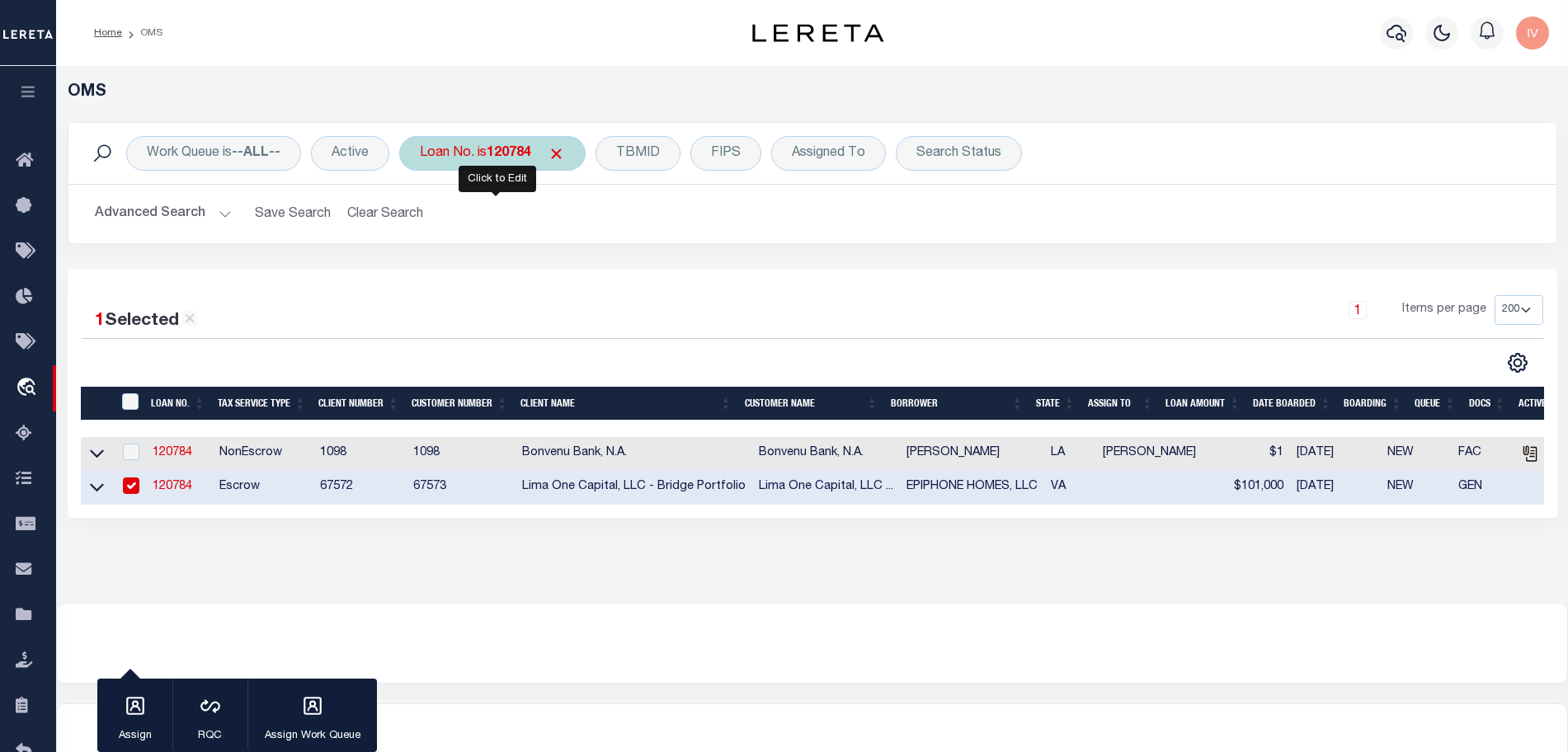
click at [510, 159] on b "120784" at bounding box center [508, 153] width 44 height 13
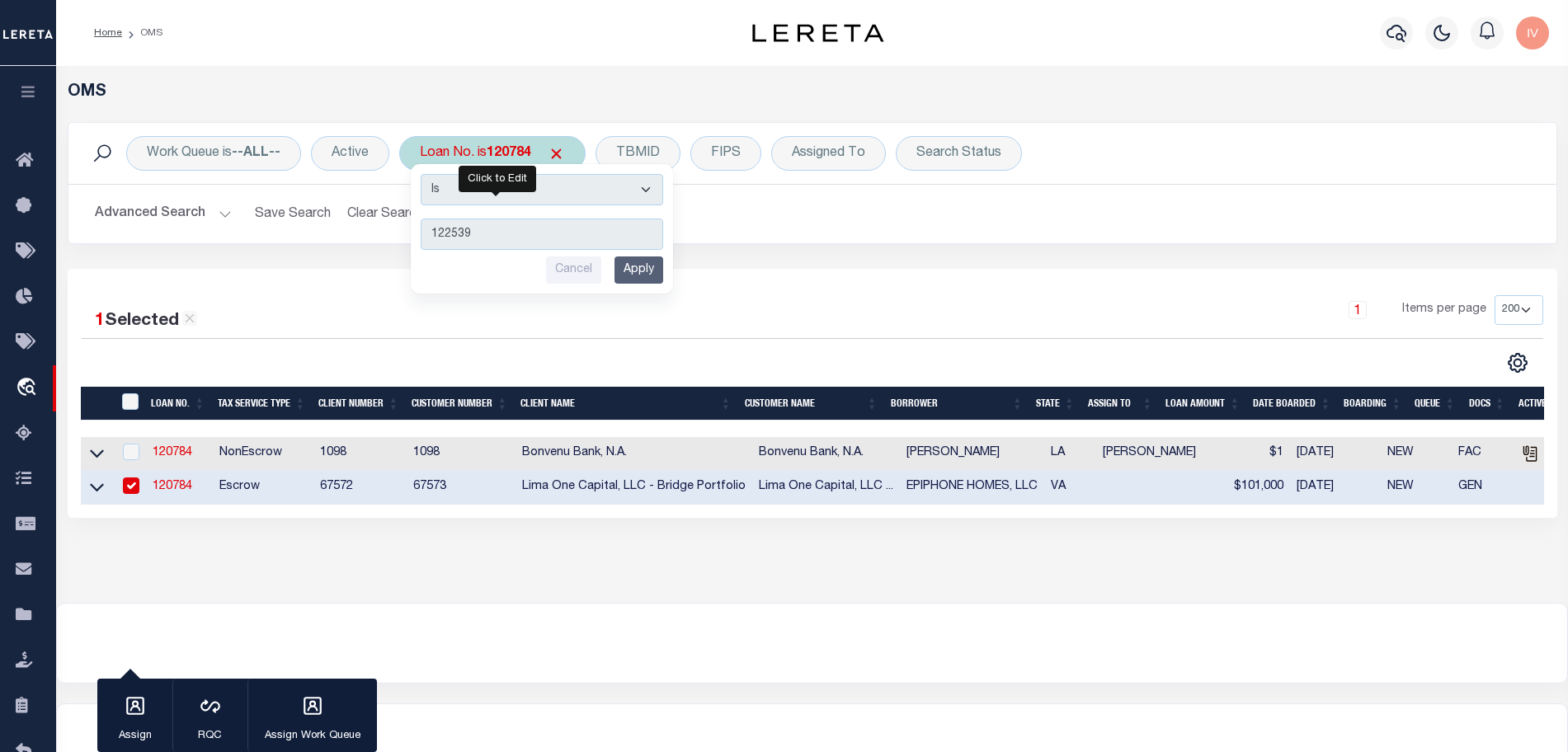
type input "122539"
click at [642, 283] on input "Apply" at bounding box center [639, 270] width 49 height 27
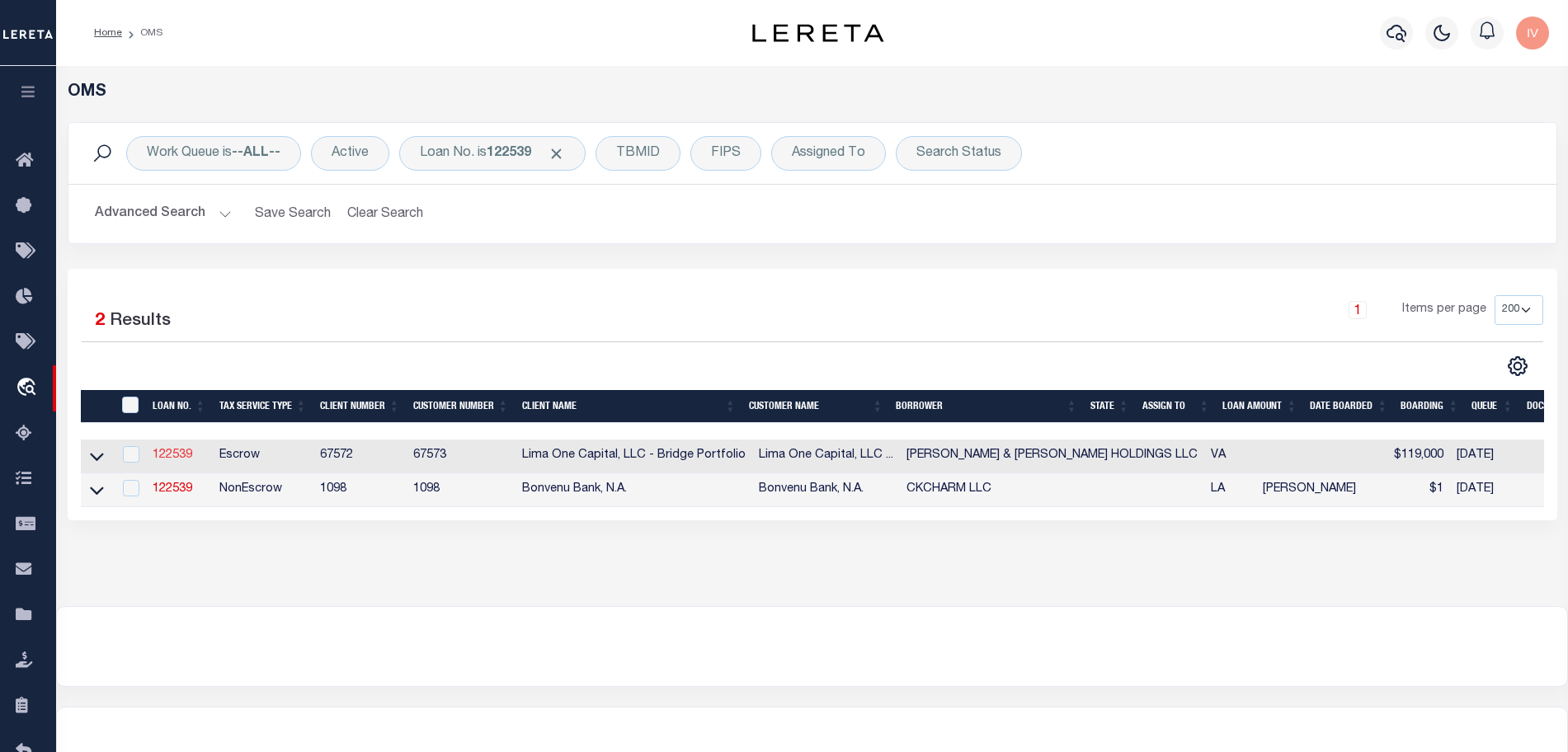
click at [181, 450] on link "122539" at bounding box center [172, 455] width 40 height 12
type input "122539"
type input "DAVIS & MOORE HOLDINGS LLC"
select select
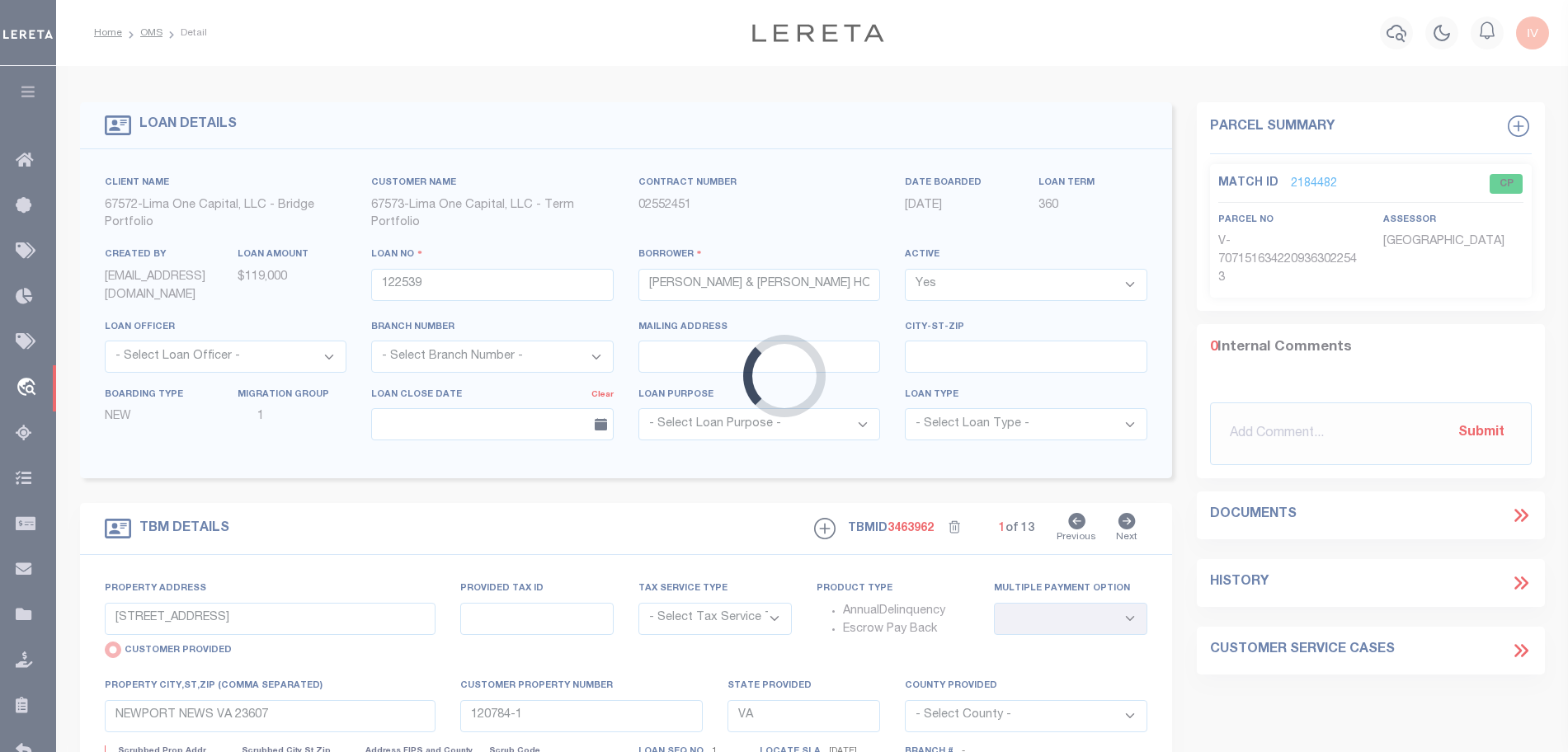
type input "843 29TH STREET"
select select "Escrow"
select select
type input "122539-1"
type textarea "COLLECTOR: ENTITY: PARCEL: 306020235"
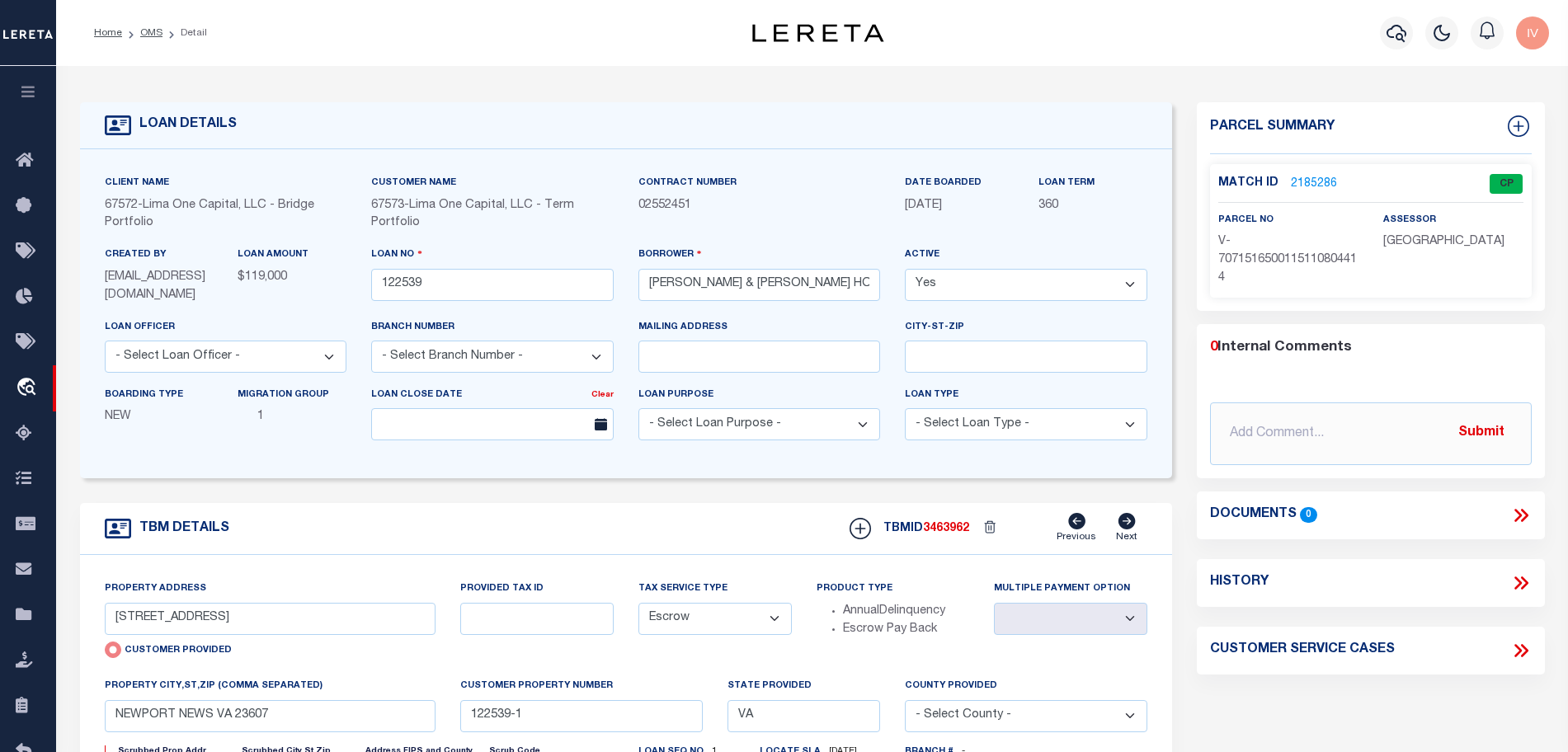
click at [1316, 186] on link "2185286" at bounding box center [1314, 184] width 46 height 18
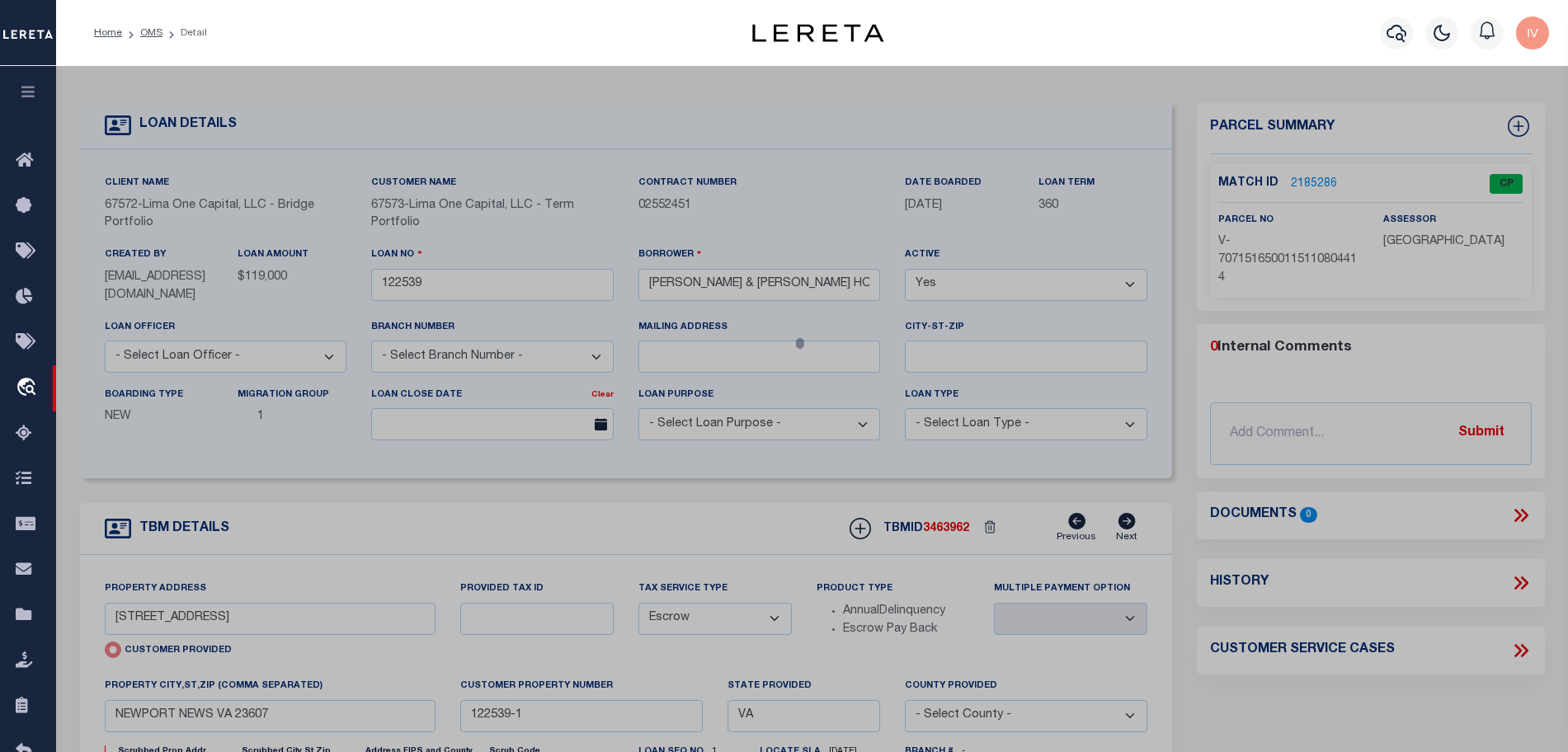
select select "AS"
select select
checkbox input "false"
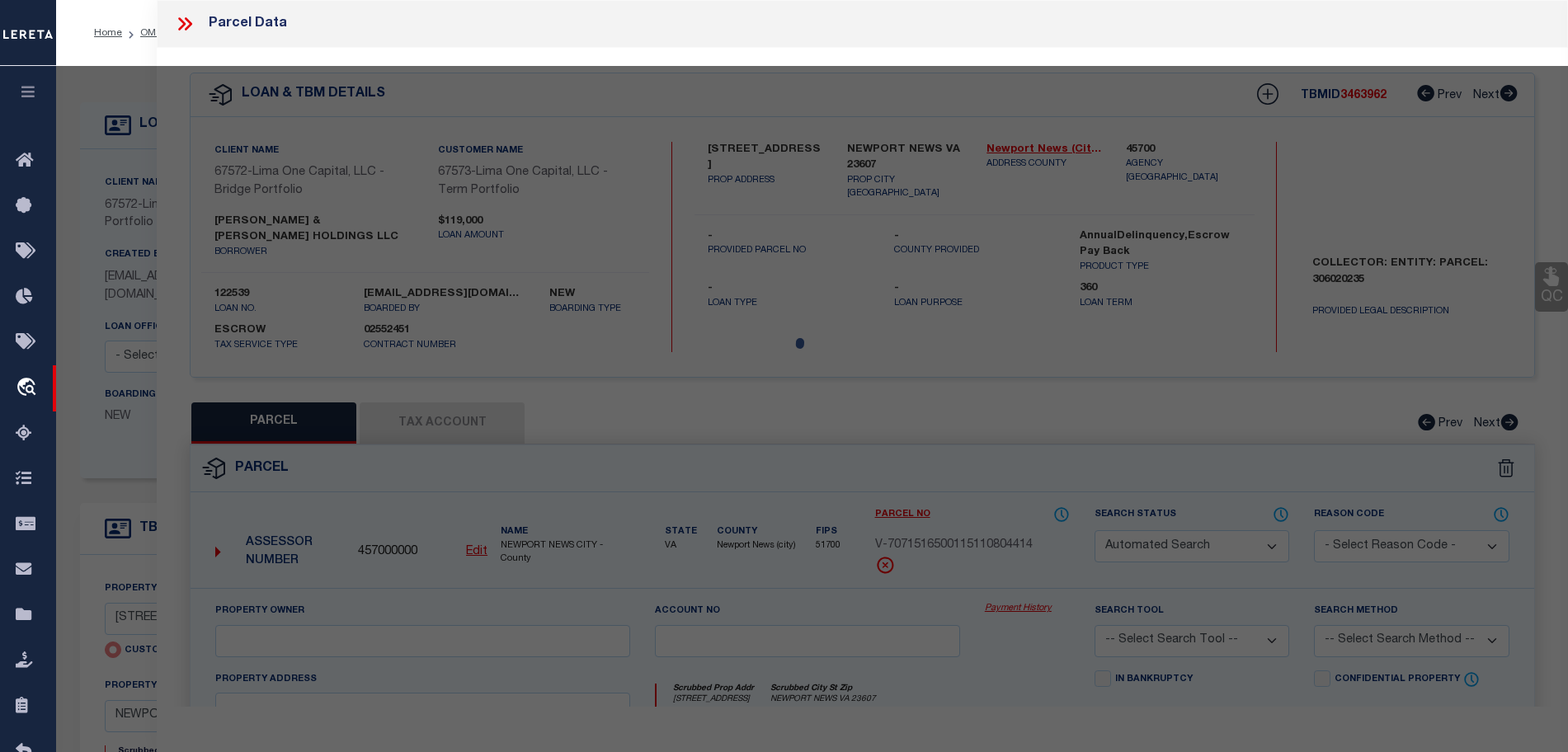
select select "CP"
select select "AGW"
select select "ADD"
type input "843 29TH STREET"
type input "NEWPORT NEWS VA 23607"
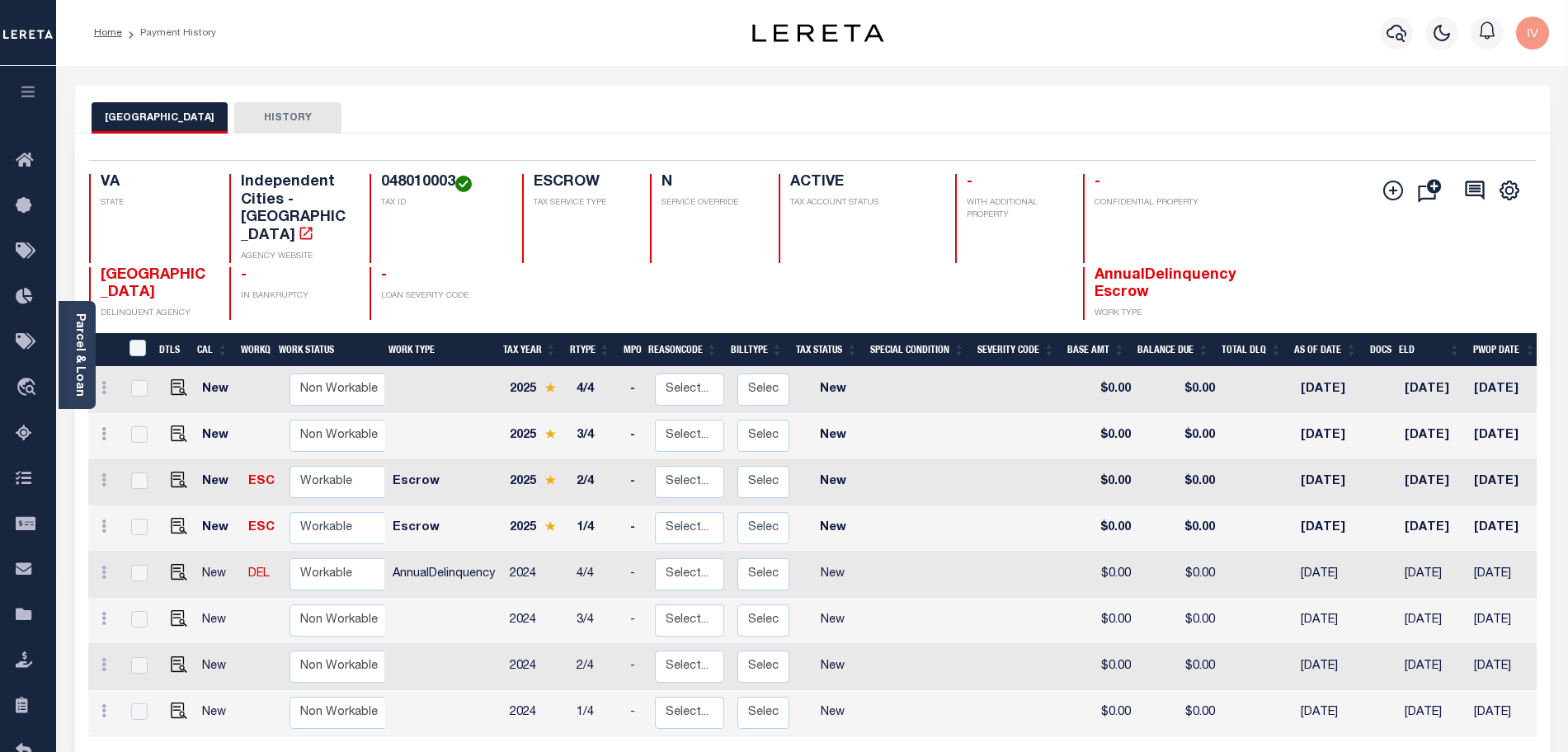
click at [1332, 196] on div "Add Installment Line Bad Parcel Fees" at bounding box center [1415, 246] width 241 height 146
click at [237, 48] on div "Home Payment History" at bounding box center [388, 33] width 615 height 35
click at [1032, 77] on div "Parcel & Loan Loan Details 122978 LOAN NO ACTIVE" at bounding box center [812, 542] width 1500 height 951
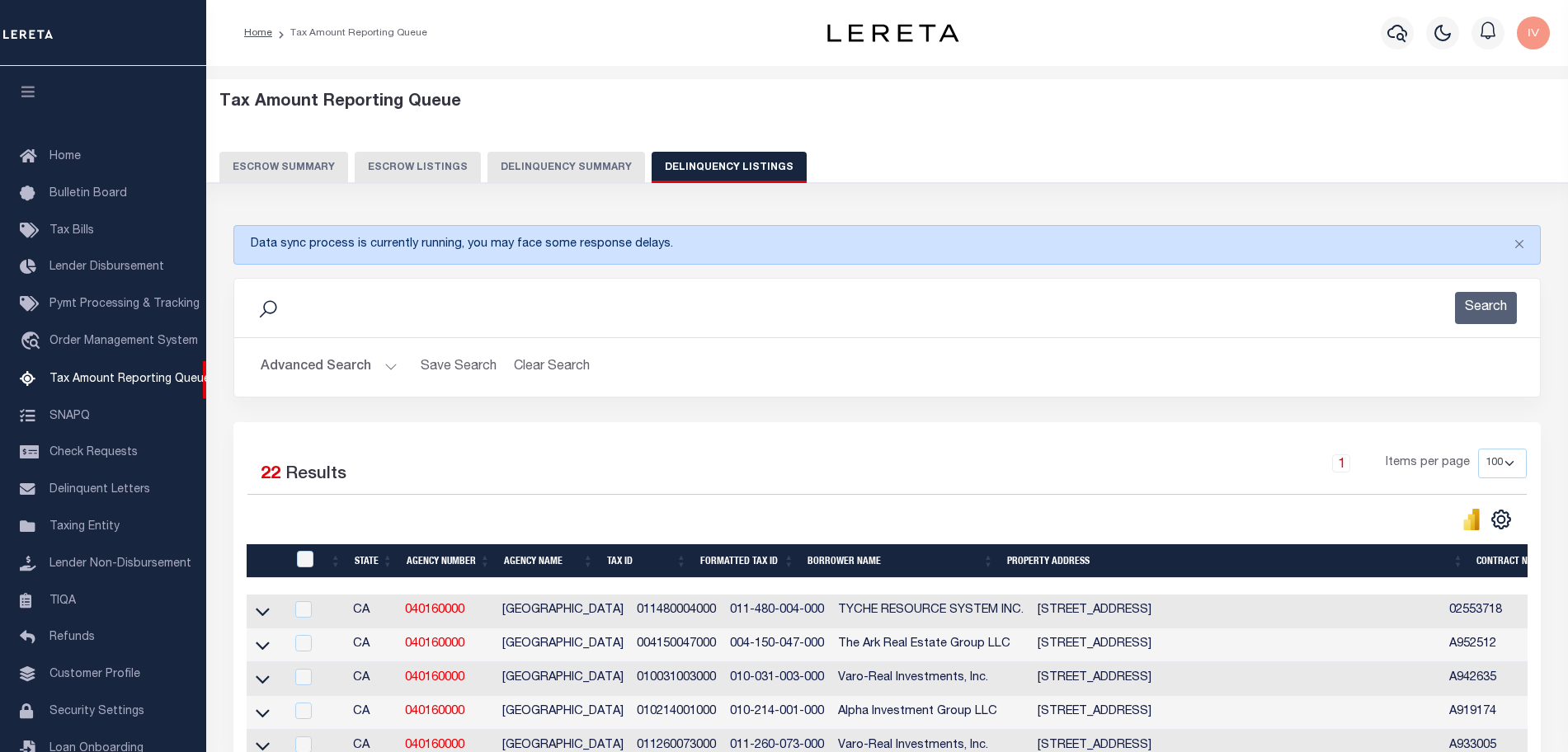
select select "100"
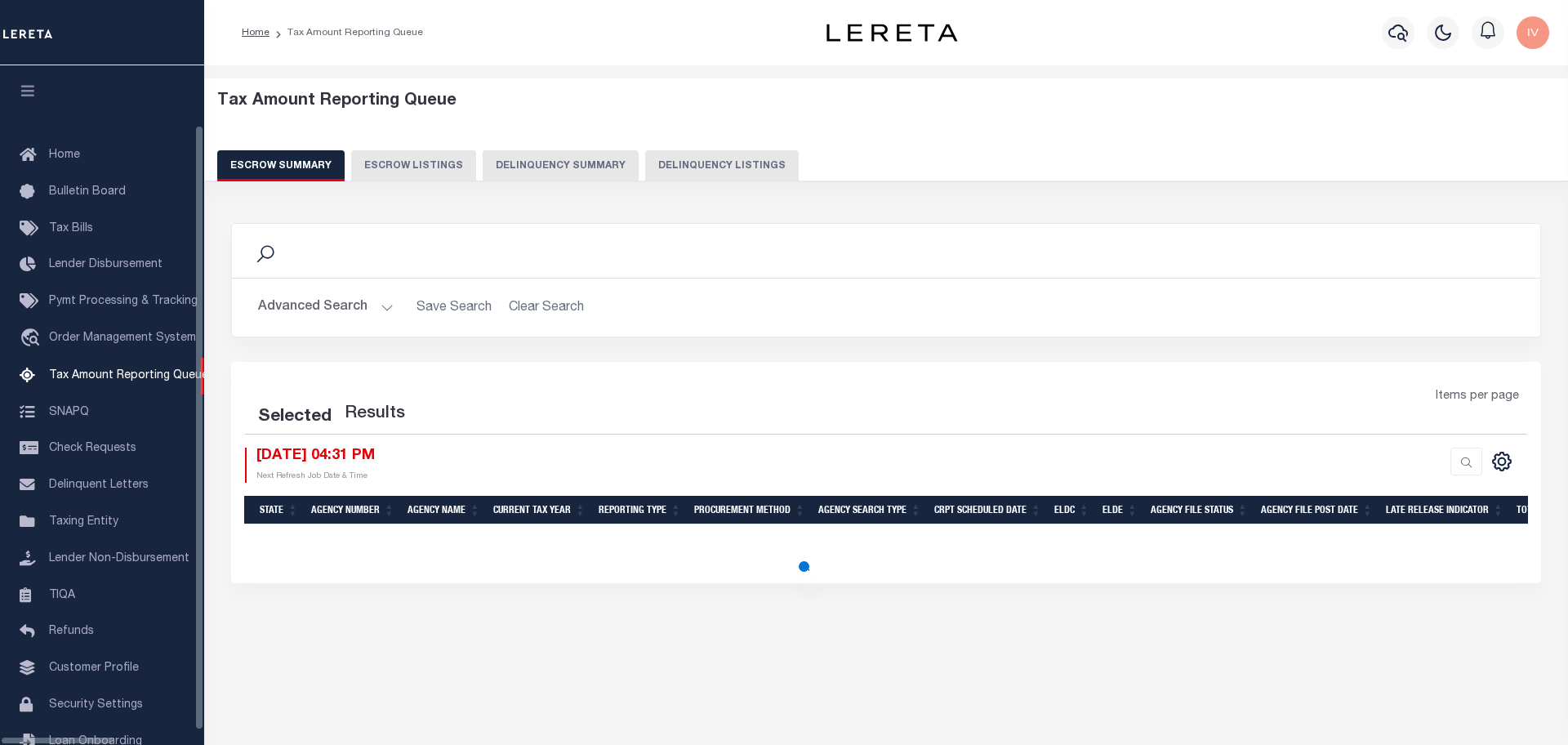
click at [600, 161] on button "Delinquency Summary" at bounding box center [560, 165] width 156 height 31
select select
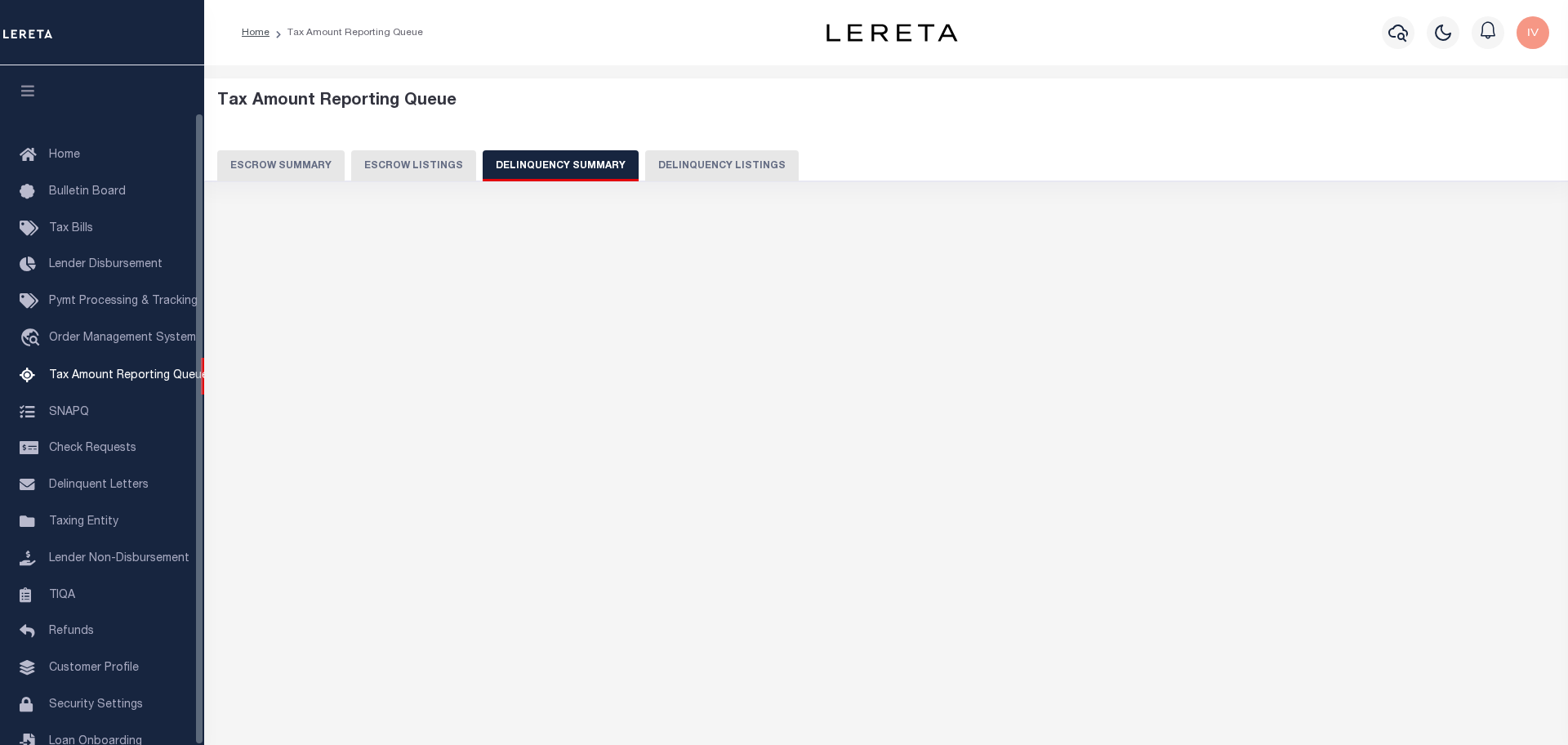
scroll to position [51, 0]
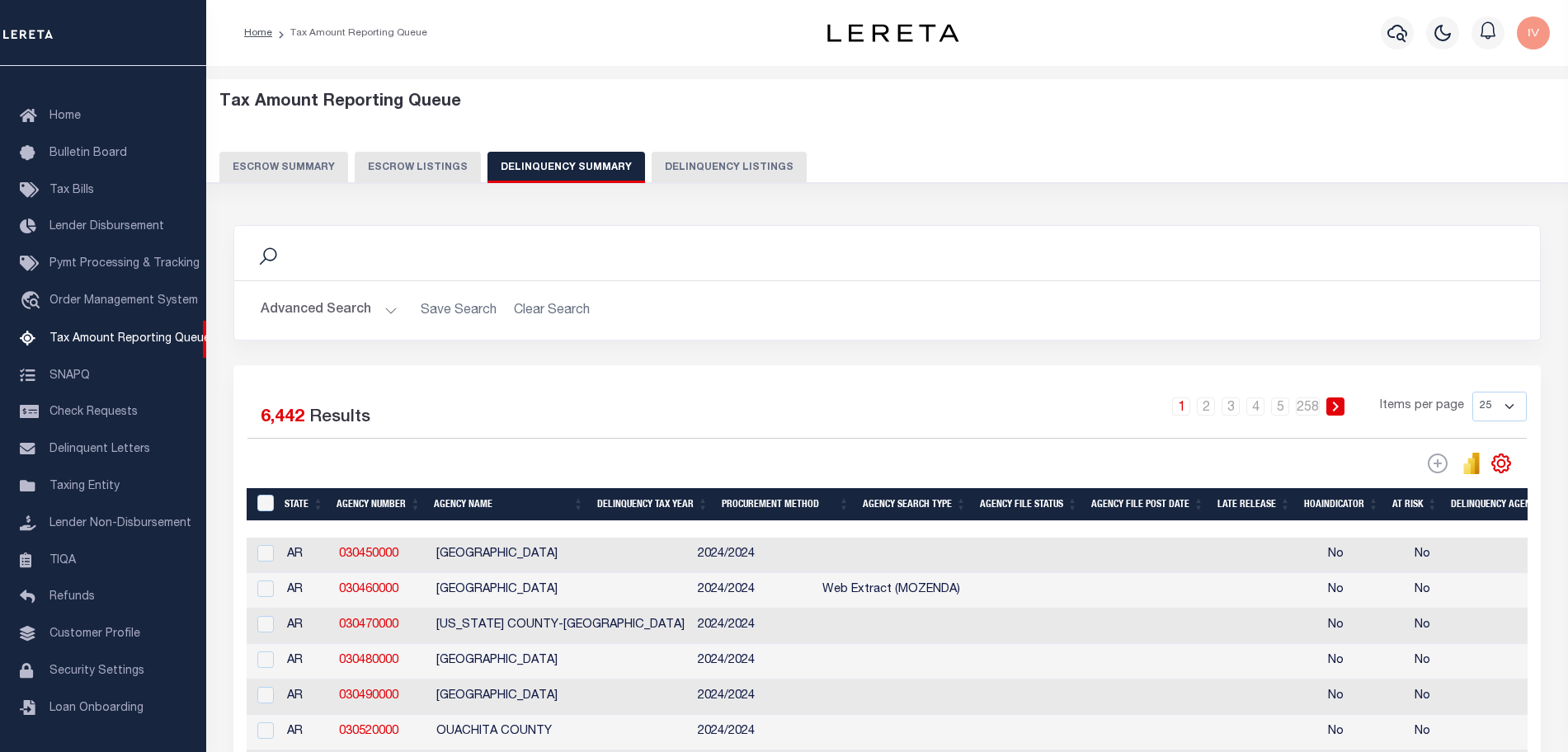
click at [389, 314] on button "Advanced Search" at bounding box center [329, 310] width 137 height 32
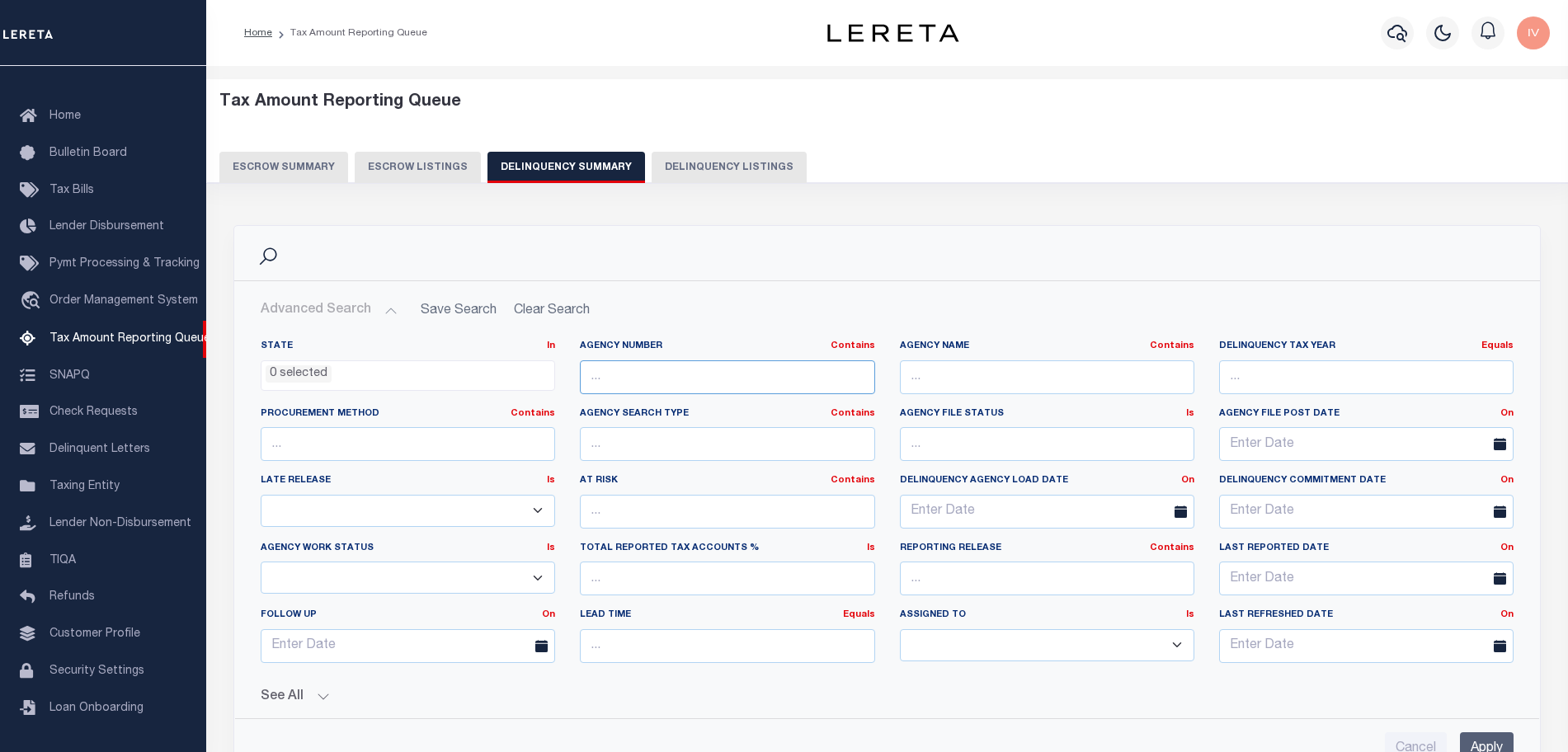
click at [743, 377] on input "text" at bounding box center [727, 377] width 294 height 34
paste input "457000000"
type input "457000000"
click at [1472, 731] on div "Cancel Apply" at bounding box center [887, 742] width 1279 height 47
click at [1473, 733] on input "Apply" at bounding box center [1486, 749] width 54 height 34
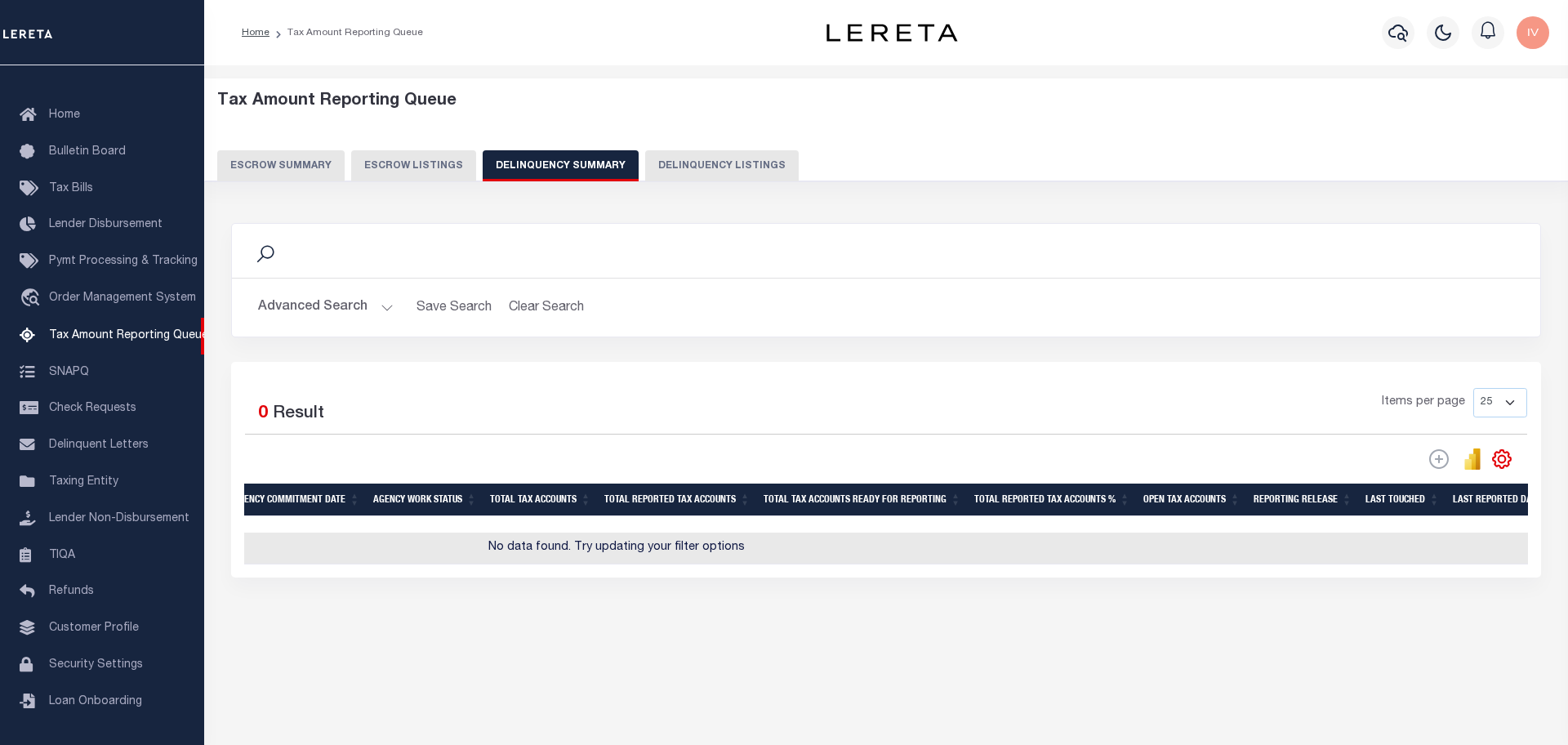
scroll to position [0, 0]
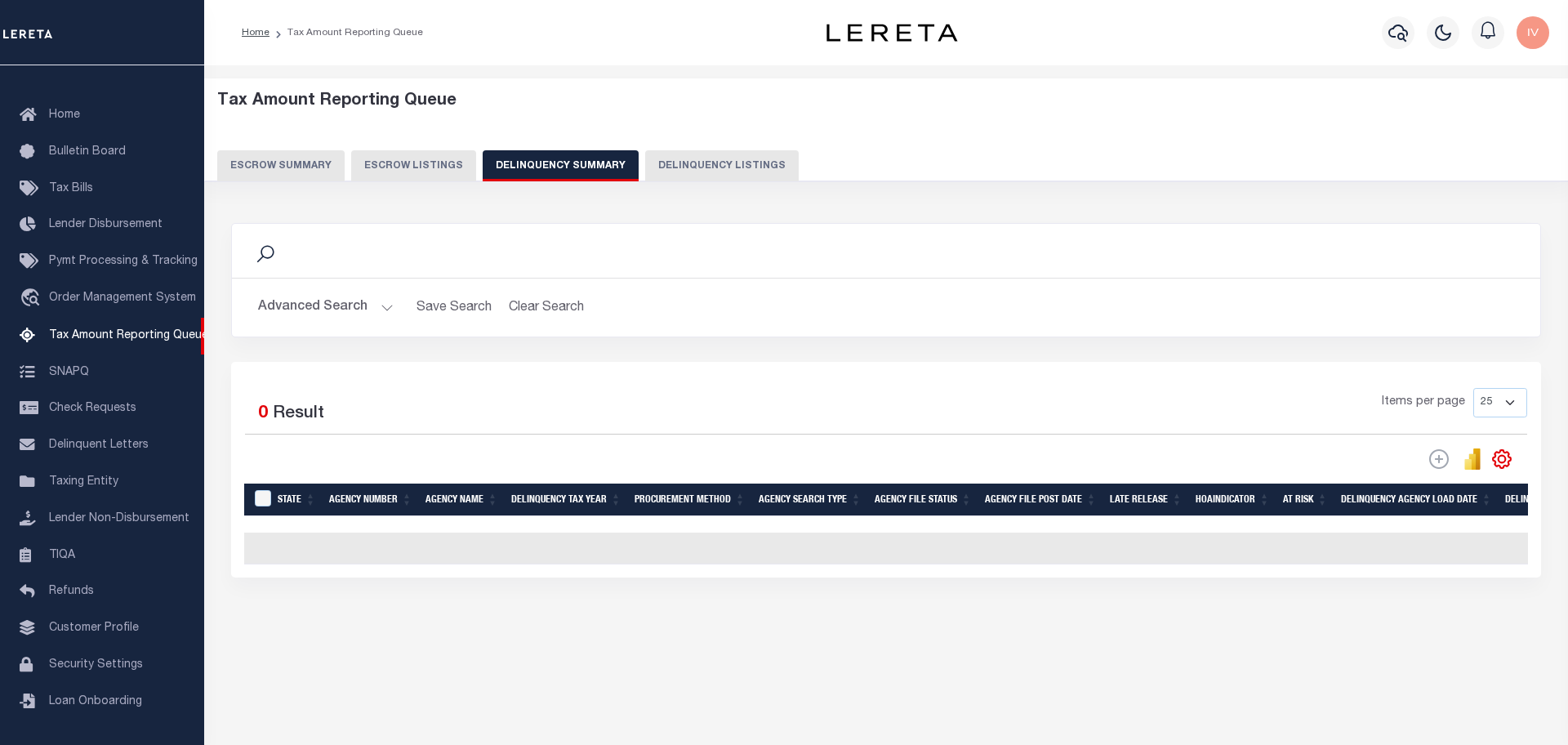
click at [1391, 627] on div "Data sync process is currently running, you may face some response delays. Sear…" at bounding box center [886, 417] width 1332 height 420
click at [691, 156] on button "Delinquency Listings" at bounding box center [722, 165] width 153 height 31
select select "100"
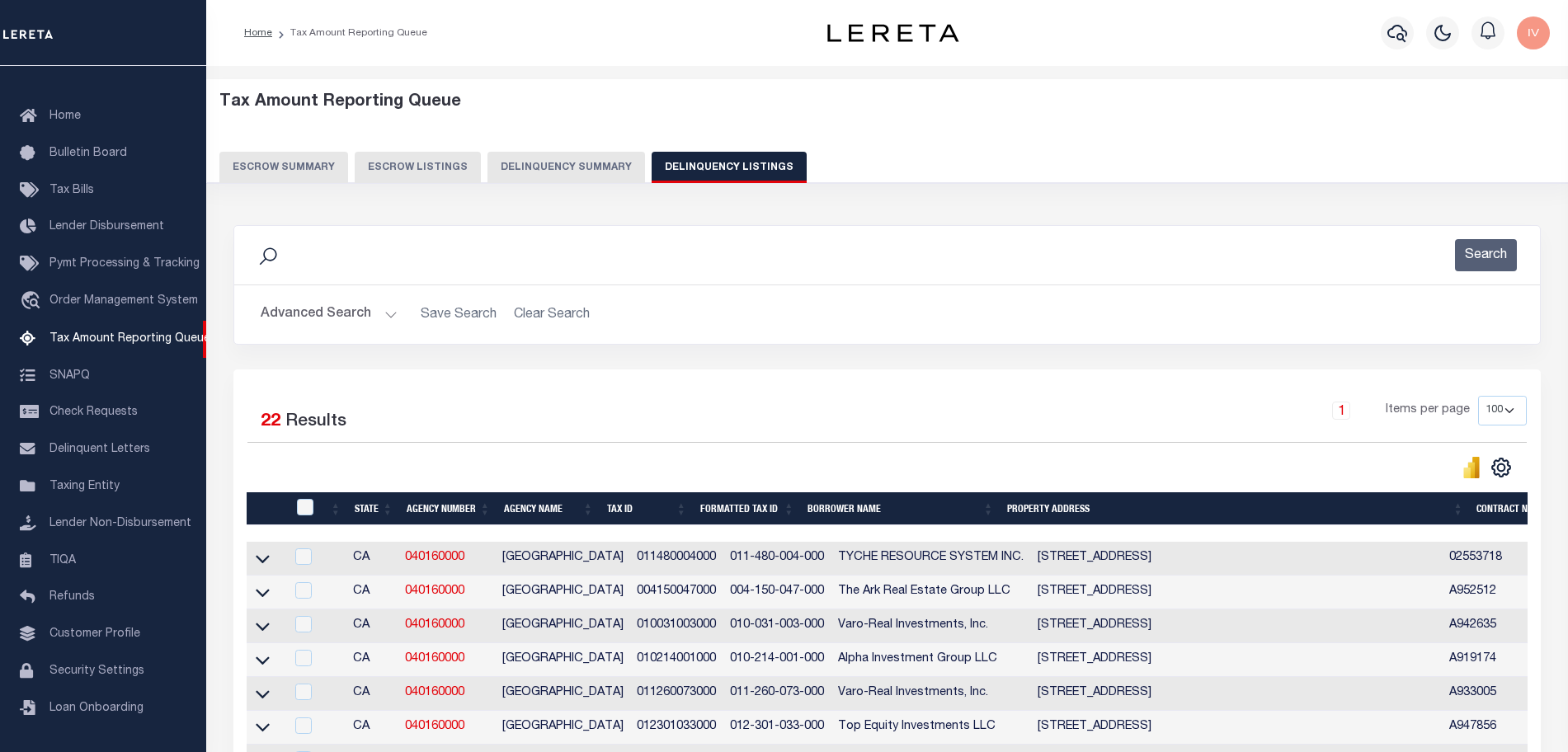
click at [377, 317] on button "Advanced Search" at bounding box center [329, 314] width 137 height 32
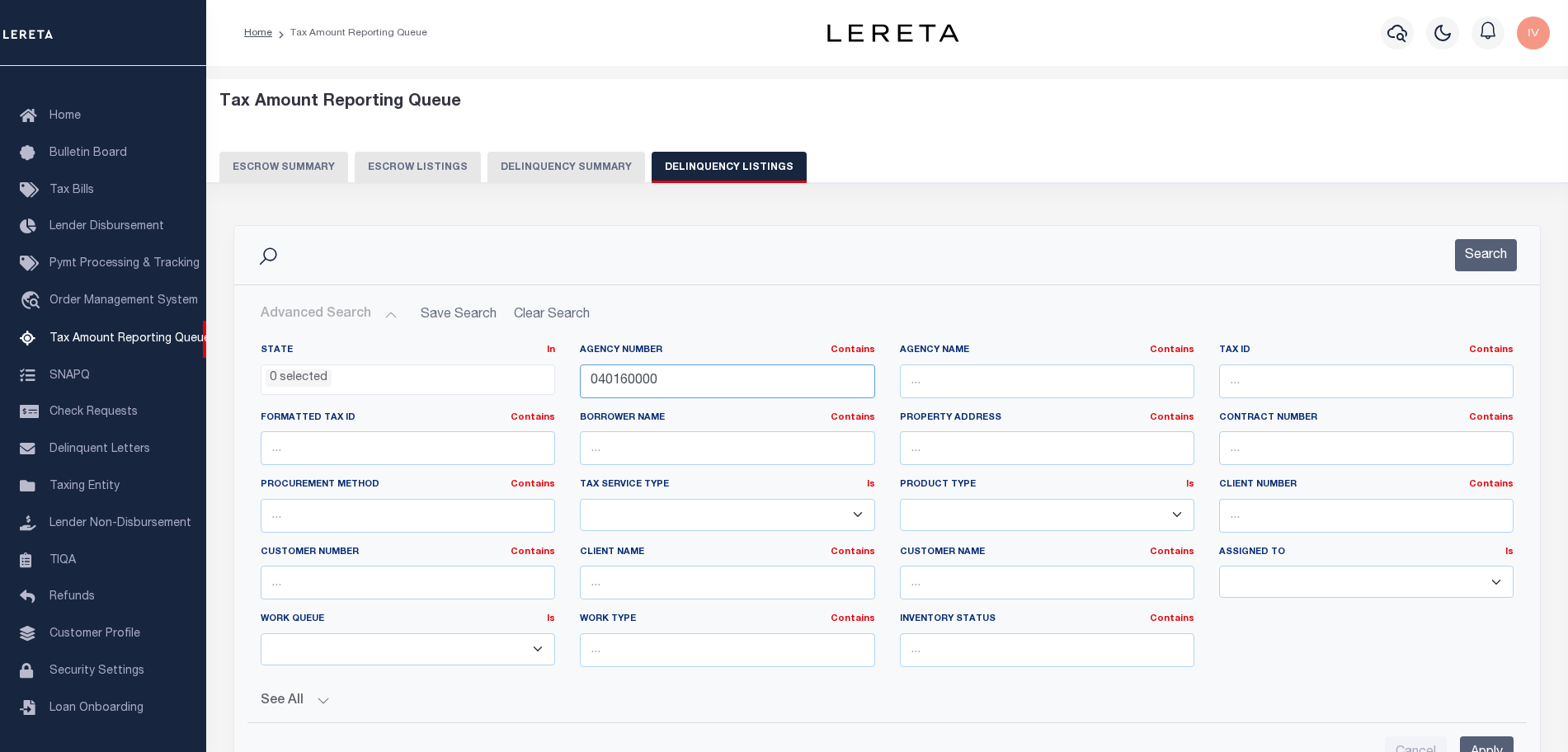
click at [636, 398] on input "040160000" at bounding box center [727, 382] width 294 height 34
click at [636, 397] on input "040160000" at bounding box center [727, 382] width 294 height 34
paste input "45700"
type input "457000000"
click at [1478, 258] on button "Search" at bounding box center [1486, 255] width 62 height 32
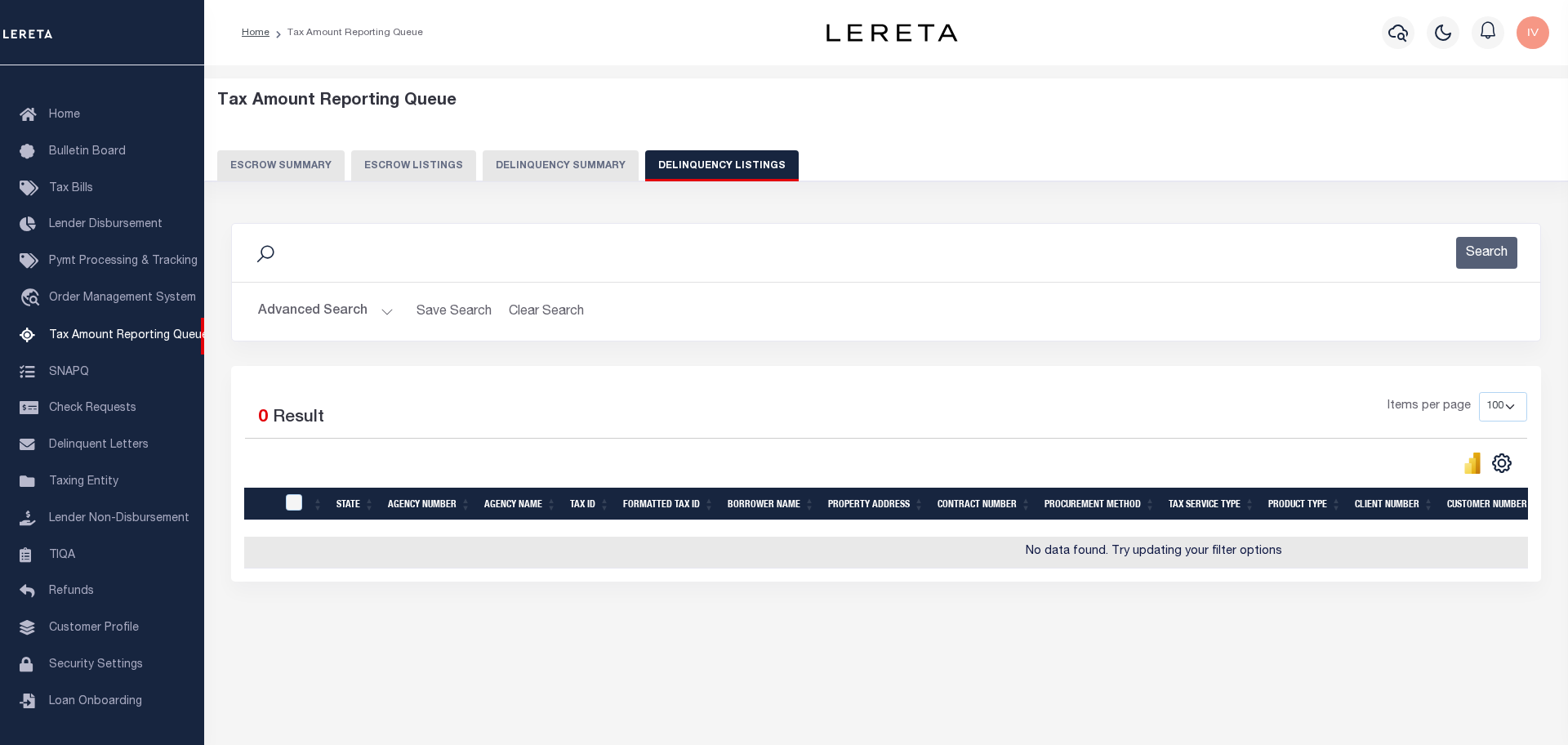
click at [1324, 375] on div "Selected 0 Result Items per page 10 25 50 100 500" at bounding box center [887, 474] width 1310 height 216
click at [381, 310] on button "Advanced Search" at bounding box center [325, 312] width 136 height 32
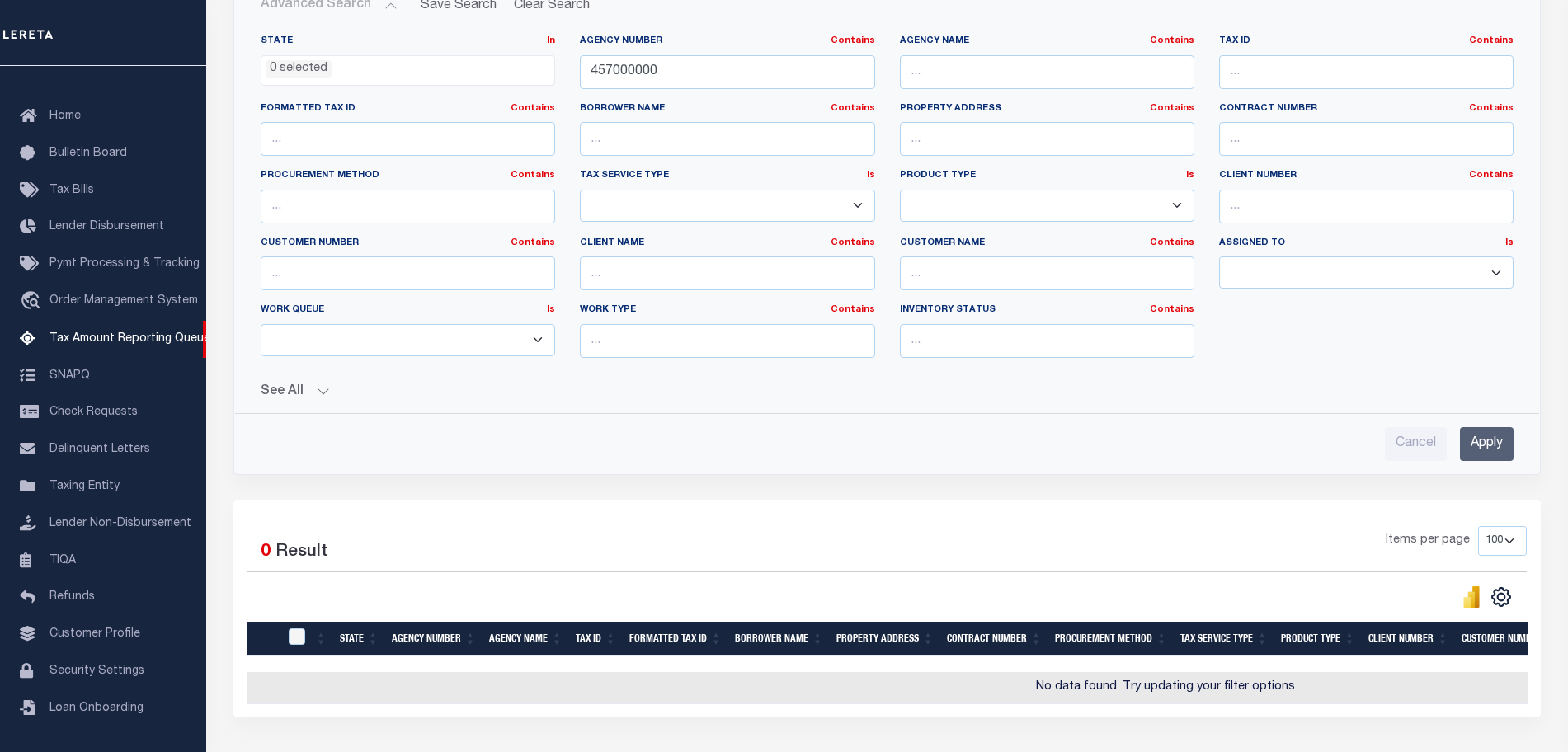
click at [1358, 364] on div "State In In AK AL AR AZ CA CO CT DC DE FL GA GU HI IA ID IL IN KS [GEOGRAPHIC_D…" at bounding box center [887, 203] width 1278 height 337
